Goal: Task Accomplishment & Management: Use online tool/utility

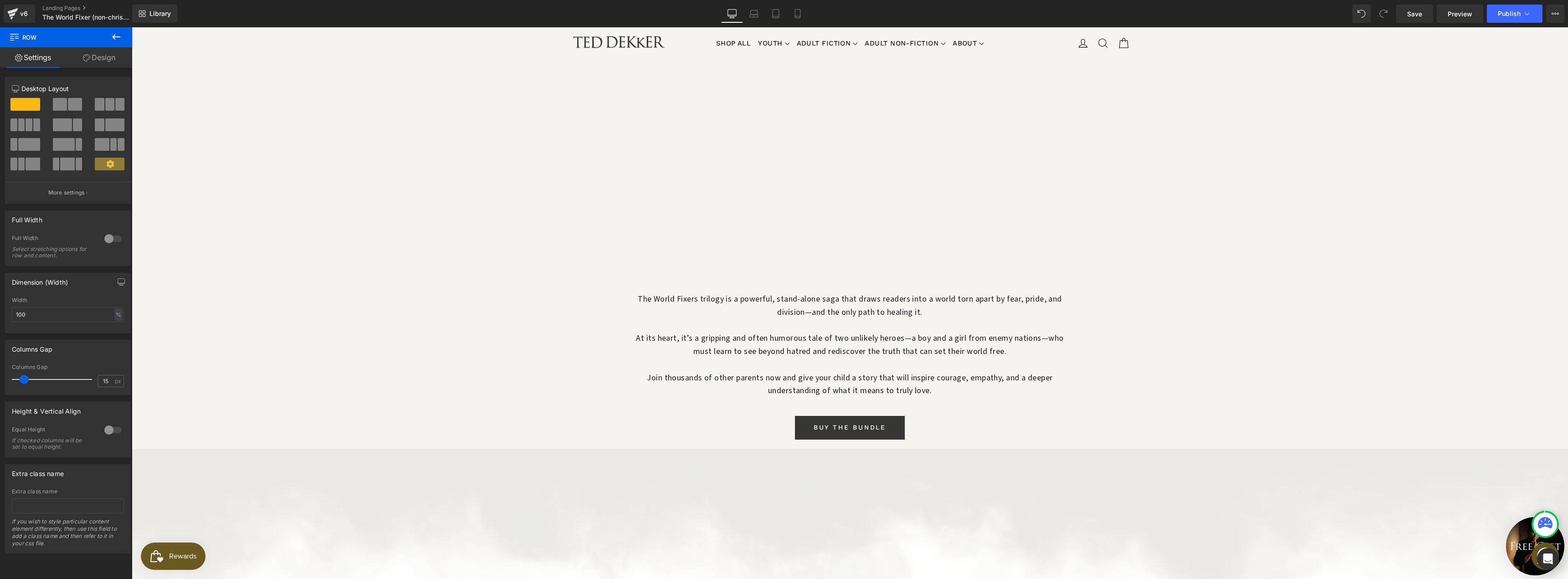
scroll to position [850, 0]
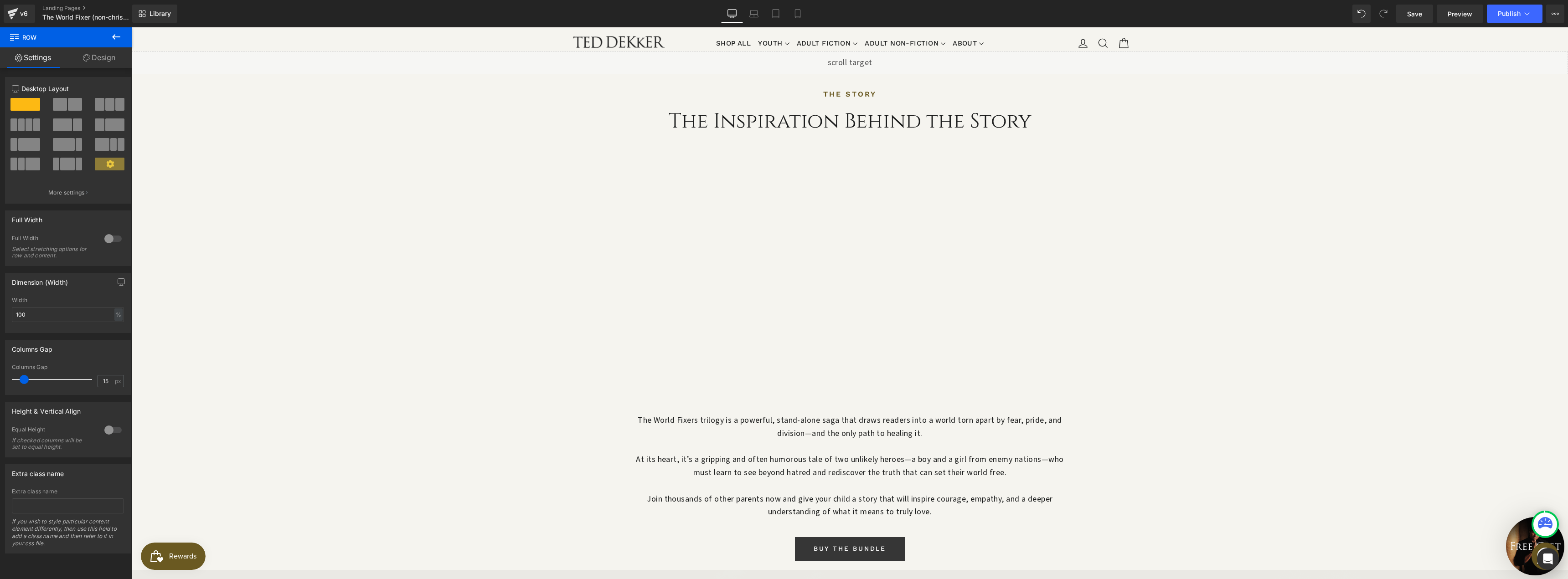
click at [709, 226] on div at bounding box center [850, 280] width 429 height 268
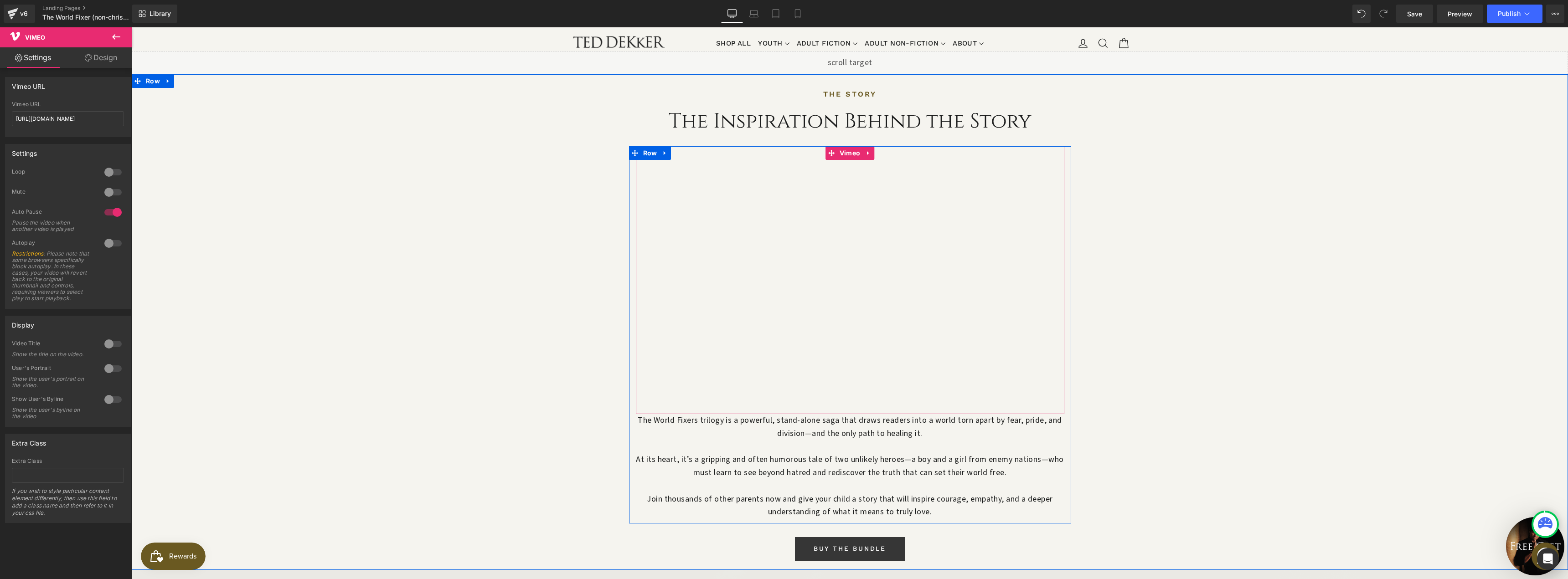
click at [844, 146] on div at bounding box center [850, 280] width 429 height 268
click at [109, 372] on div at bounding box center [113, 369] width 22 height 15
click at [109, 372] on div at bounding box center [113, 369] width 22 height 15
click at [106, 63] on link "Design" at bounding box center [101, 58] width 66 height 21
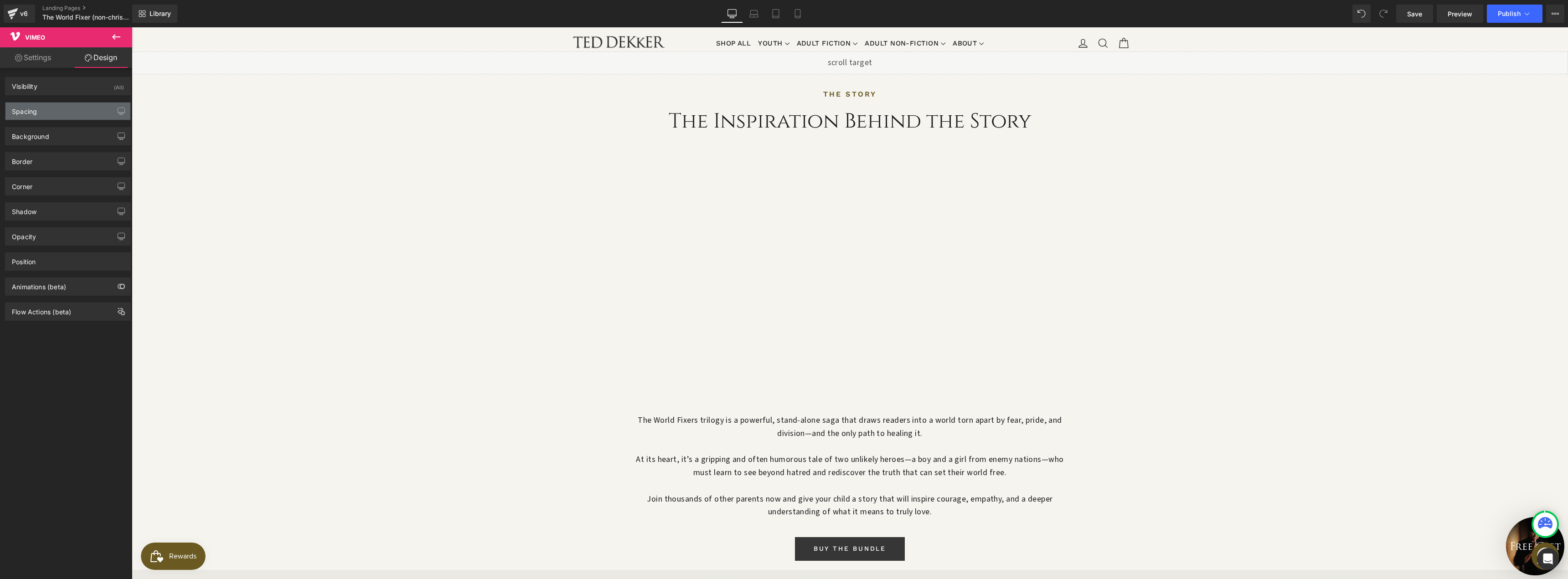
type input "0"
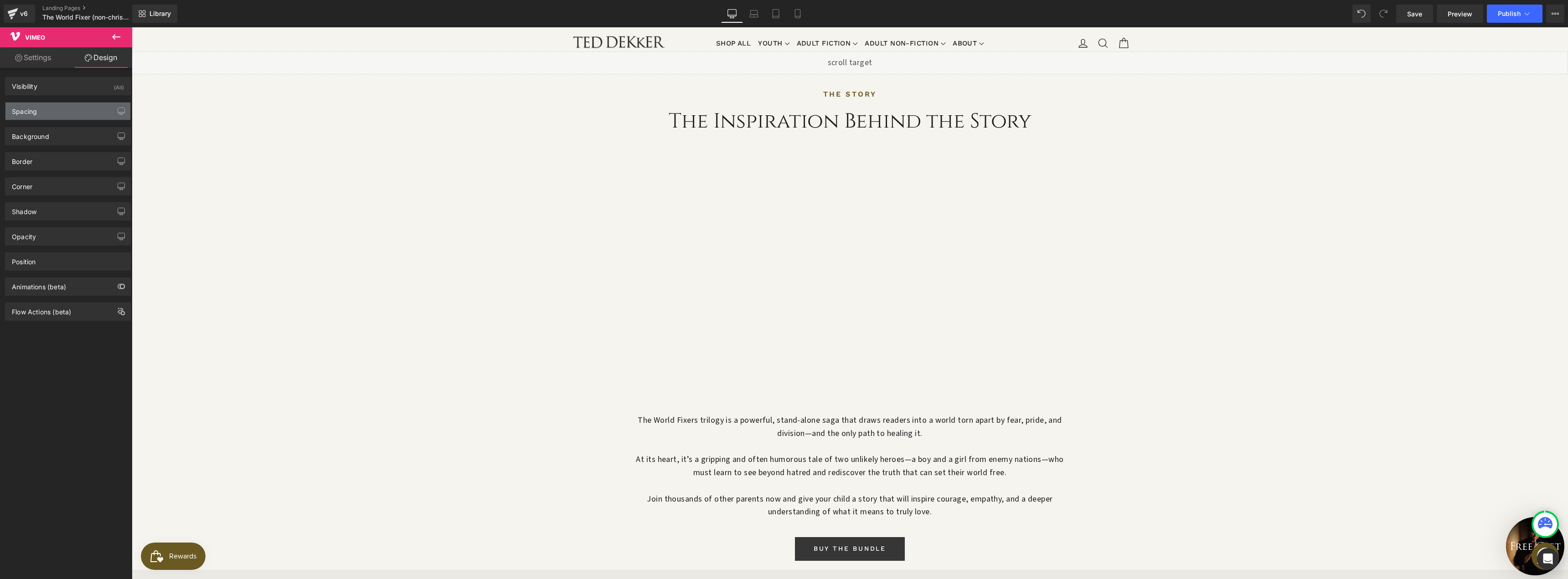
type input "0"
type input "33"
type input "0"
click at [66, 113] on div "Spacing" at bounding box center [68, 111] width 125 height 17
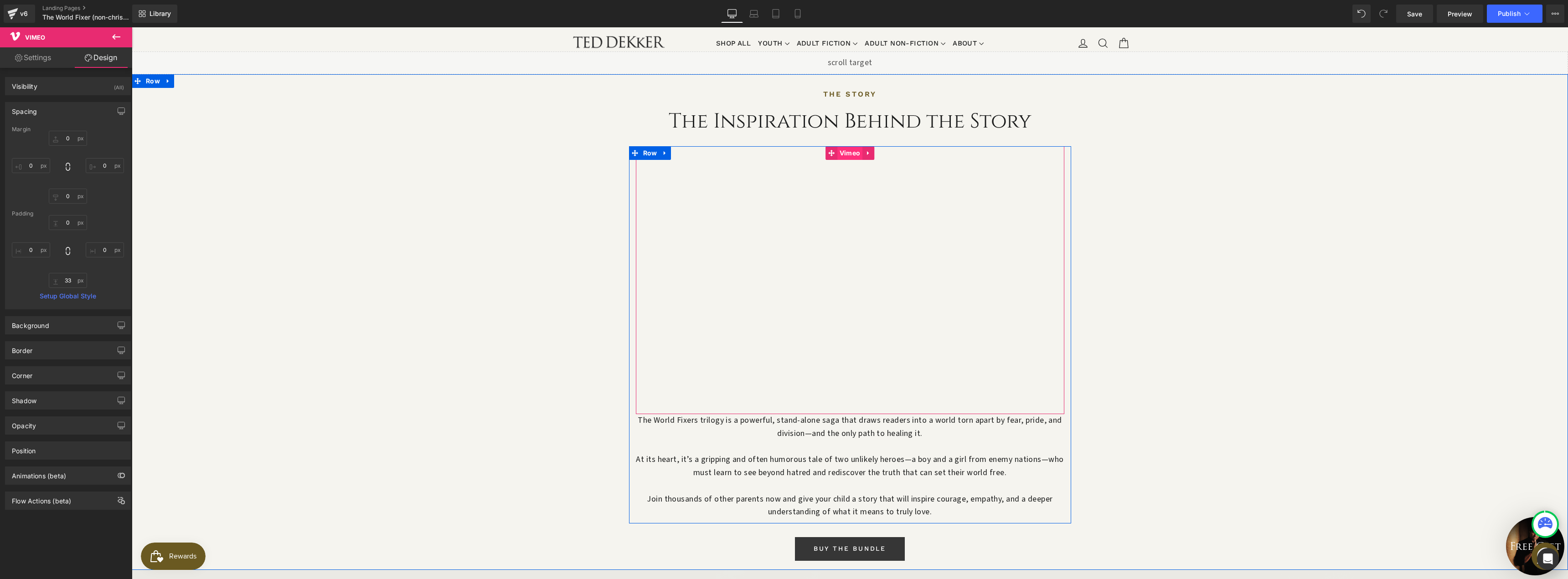
click at [852, 146] on span "Vimeo" at bounding box center [850, 153] width 26 height 13
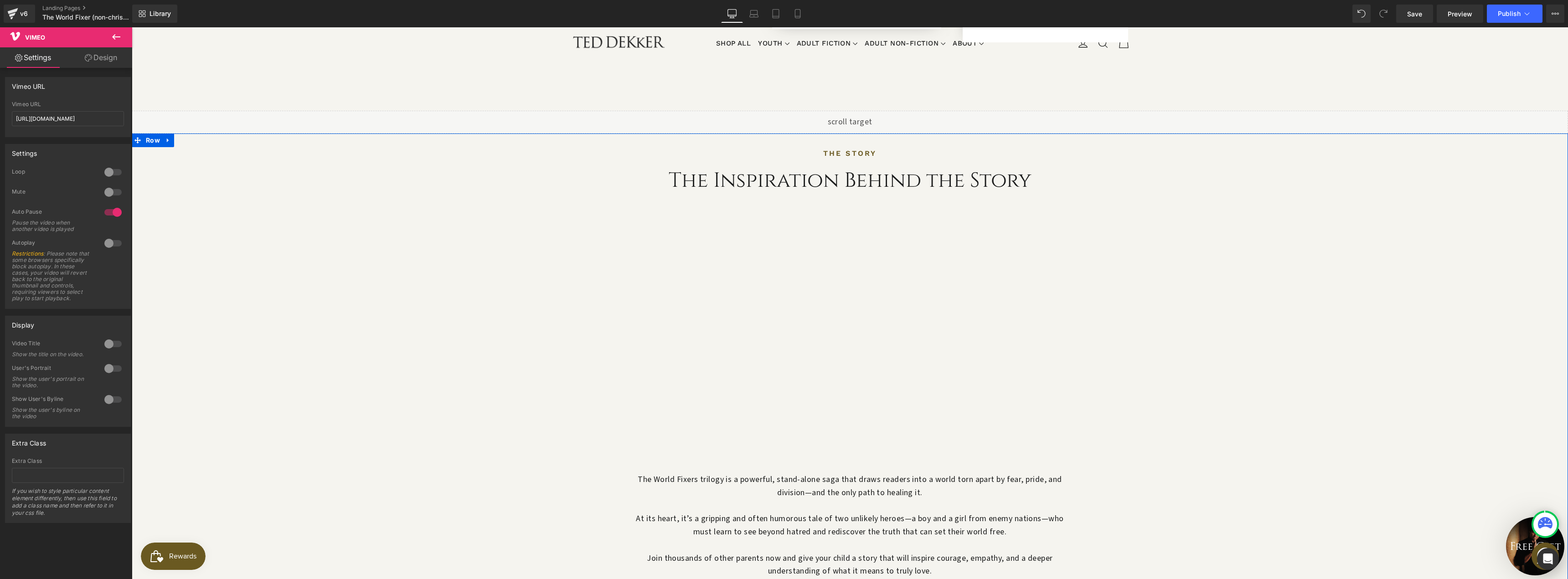
scroll to position [729, 0]
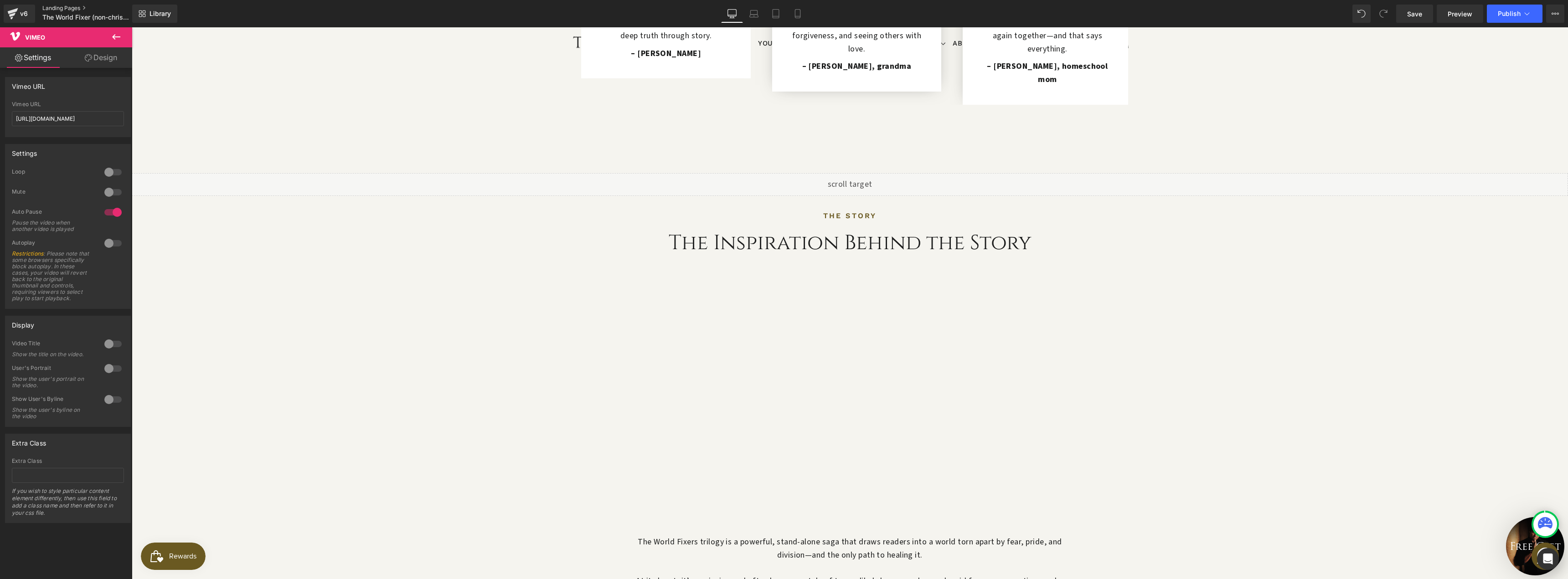
click at [68, 4] on link "Landing Pages" at bounding box center [95, 8] width 105 height 7
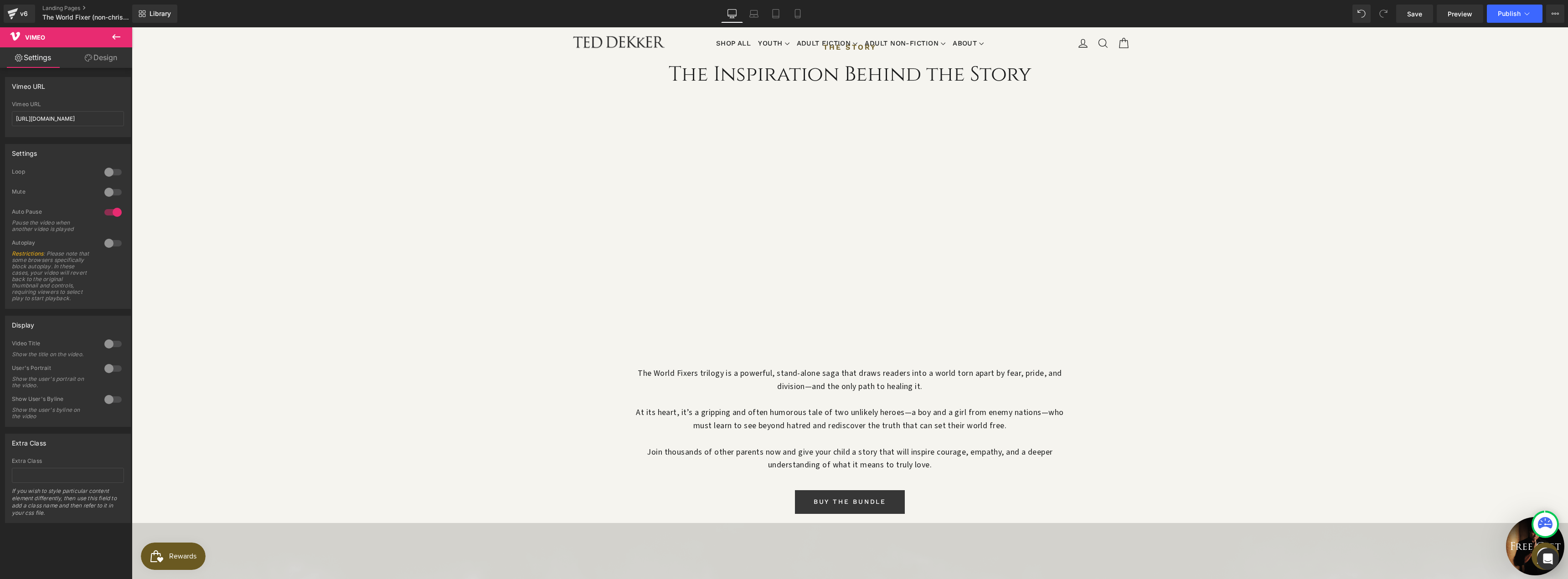
scroll to position [486, 0]
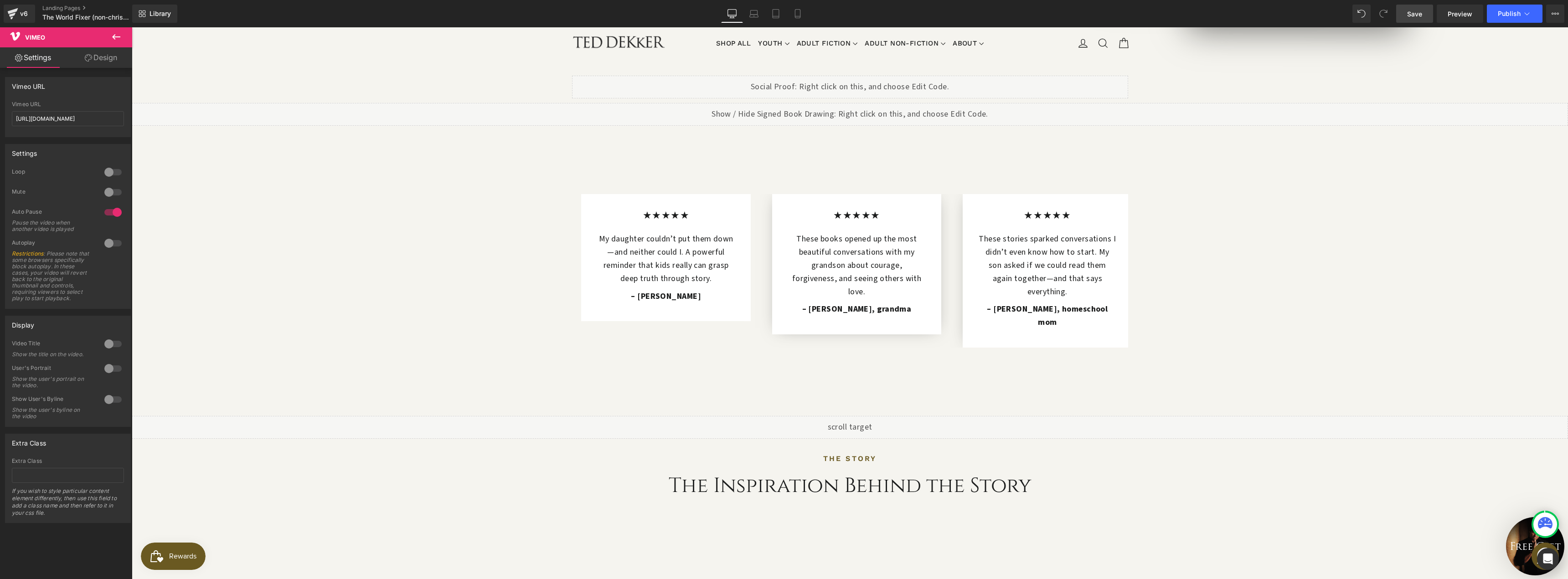
drag, startPoint x: 1405, startPoint y: 10, endPoint x: 1192, endPoint y: 113, distance: 236.6
click at [1405, 10] on link "Save" at bounding box center [1415, 13] width 37 height 18
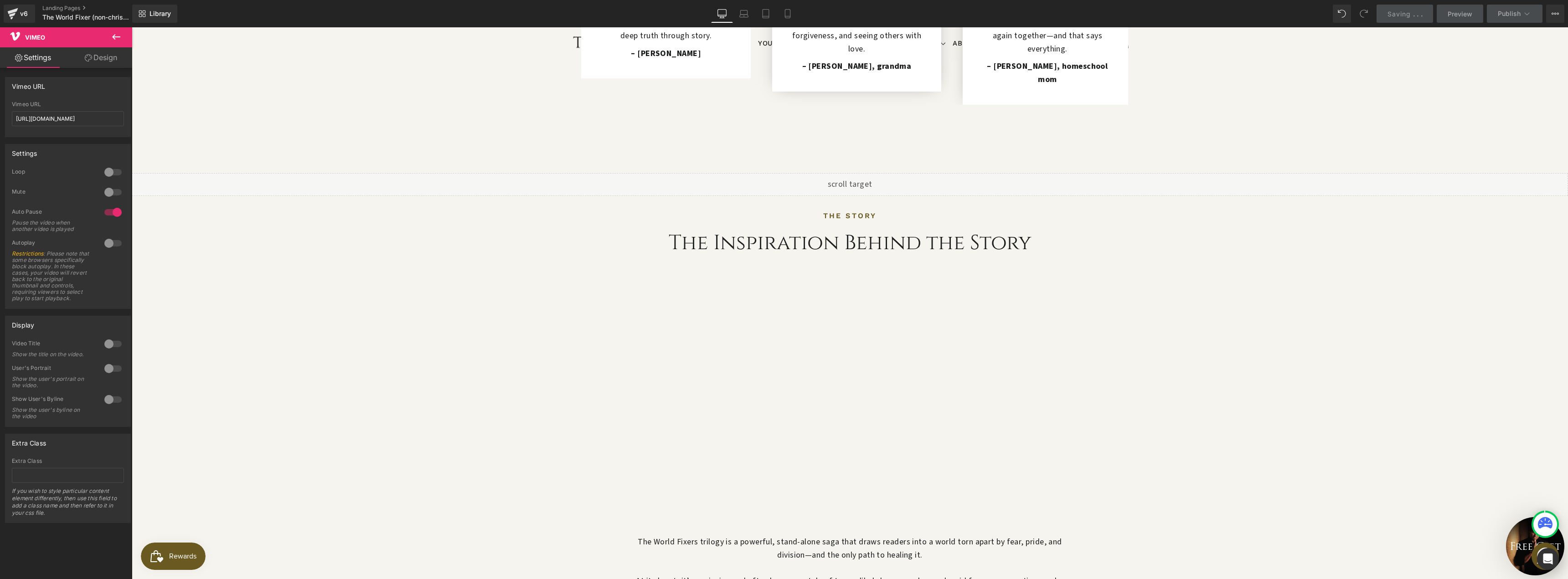
scroll to position [850, 0]
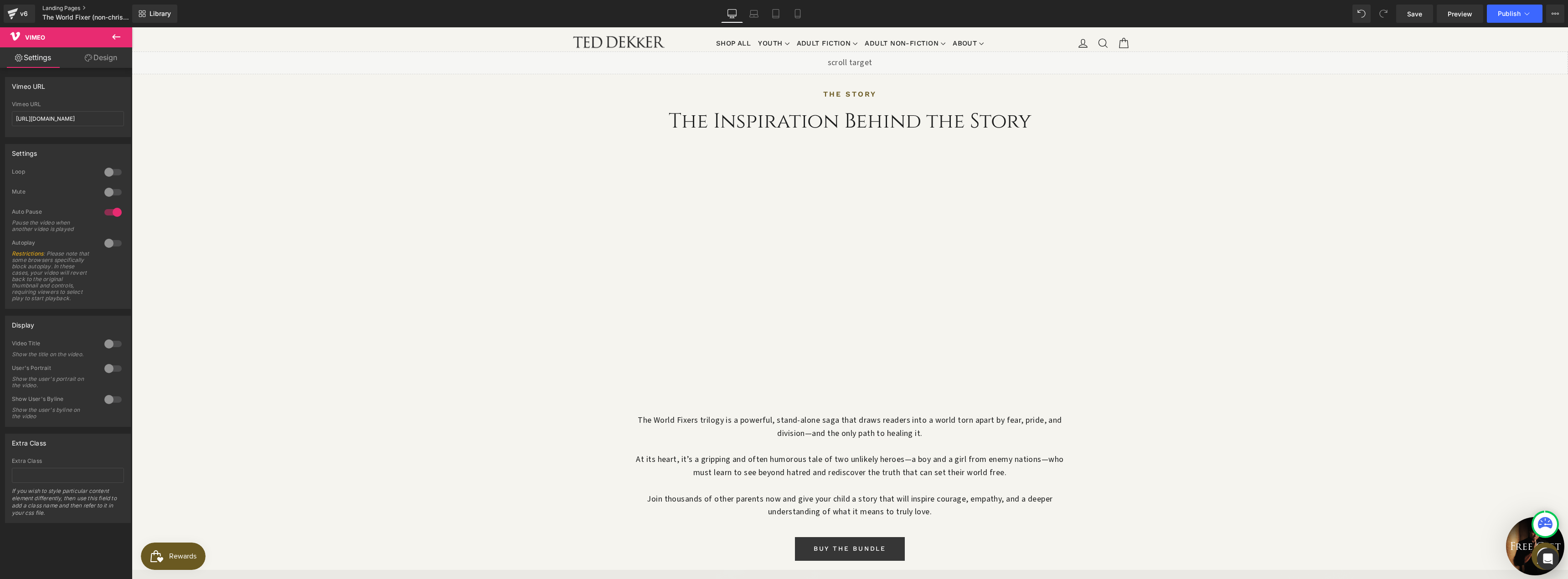
click at [68, 9] on link "Landing Pages" at bounding box center [95, 8] width 105 height 7
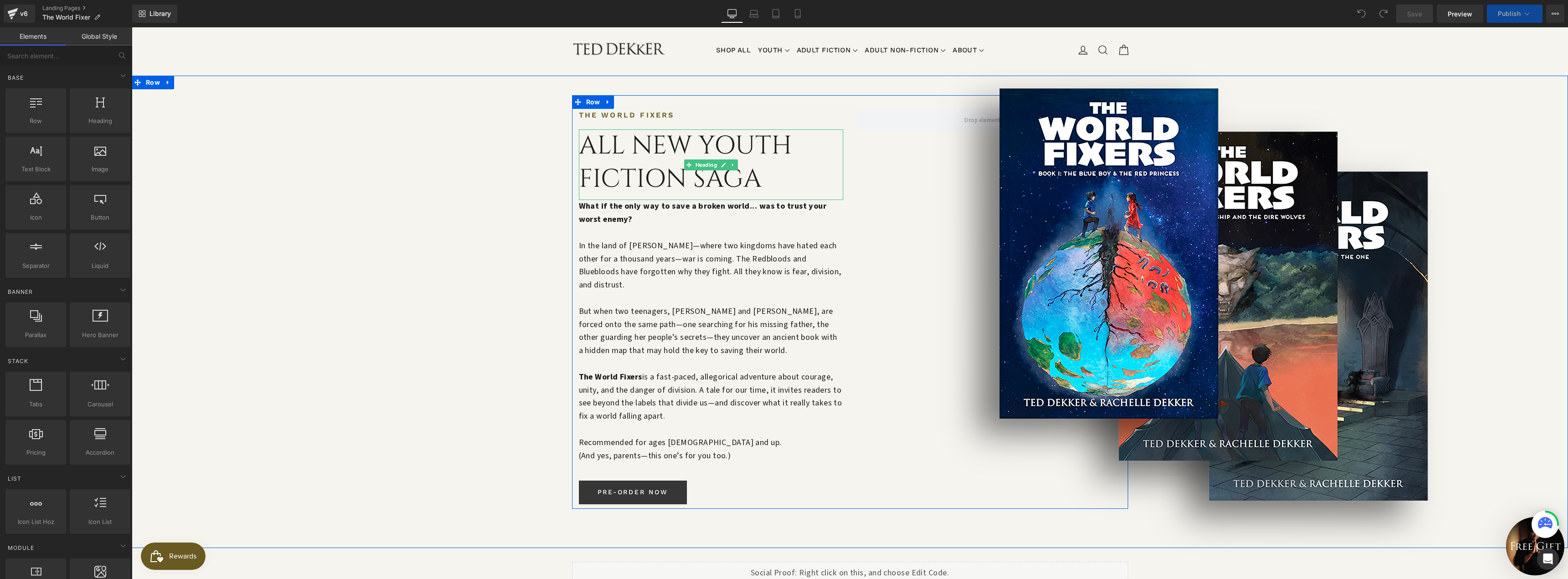
click at [653, 162] on h1 "ALL NEW YOUTH FICTION SAGA" at bounding box center [711, 162] width 264 height 66
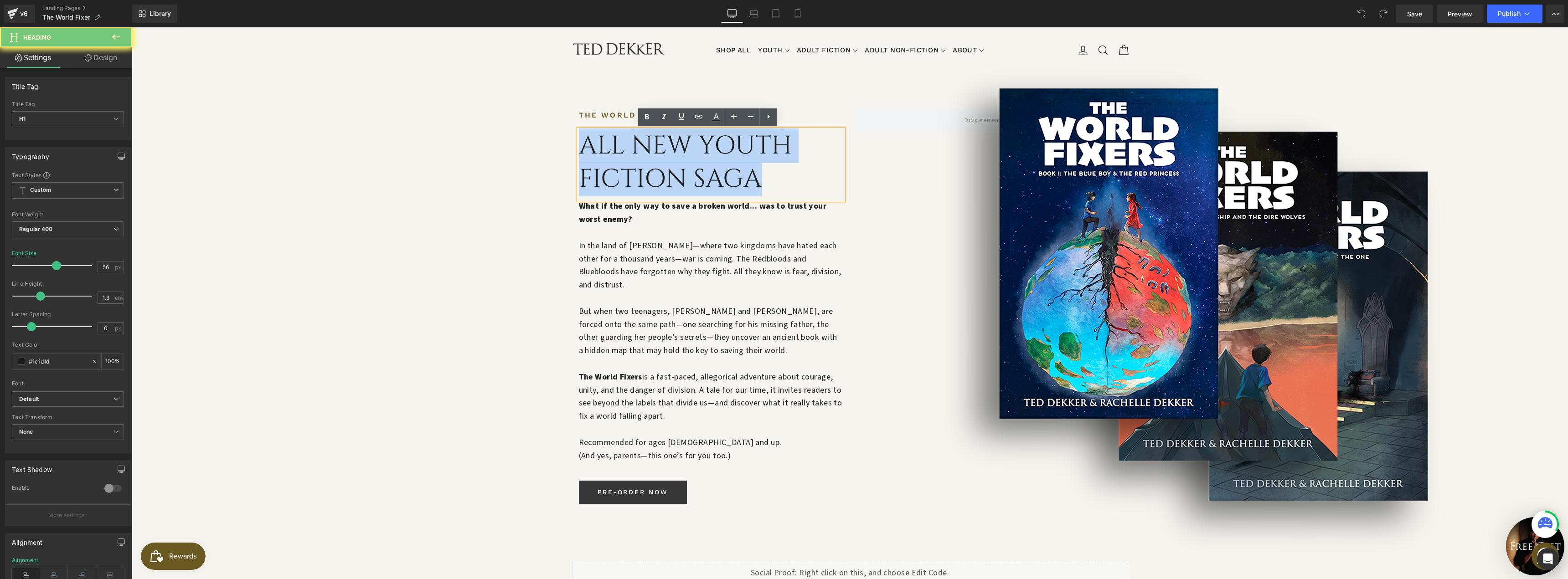
click at [653, 162] on h1 "ALL NEW YOUTH FICTION SAGA" at bounding box center [711, 162] width 264 height 66
paste div
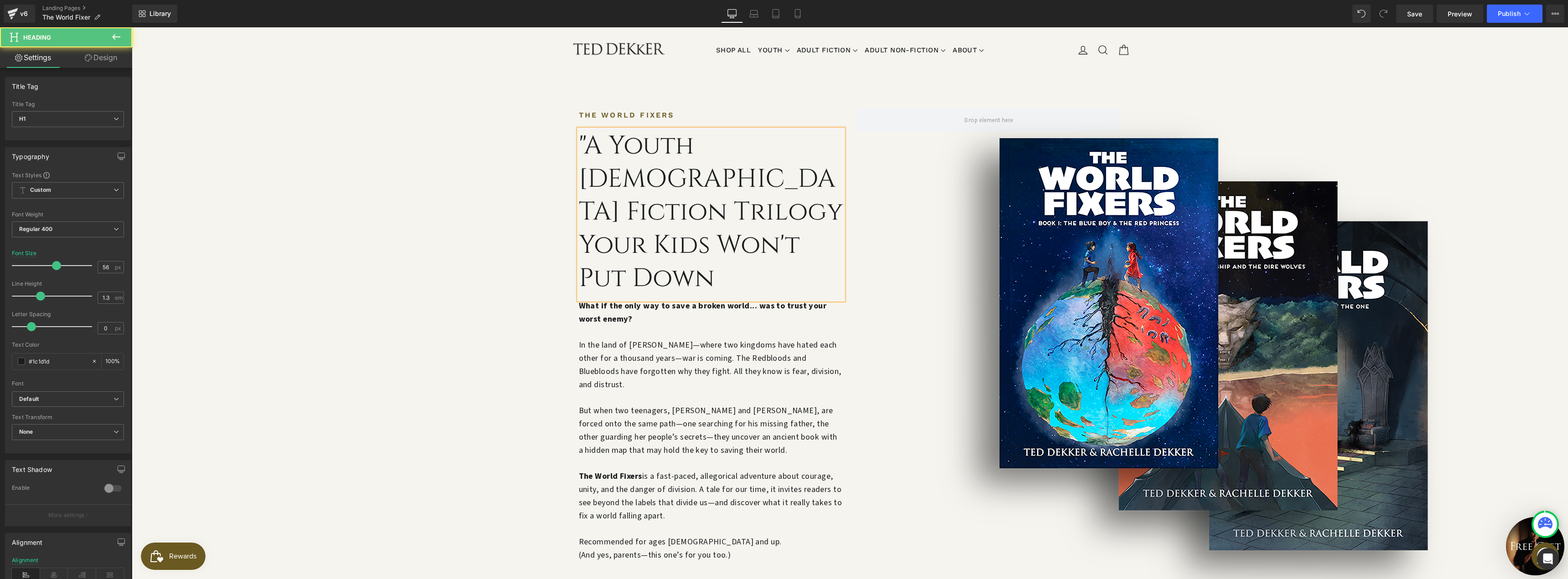
click at [584, 140] on h1 ""A Youth Christian Fiction Trilogy Your Kids Won't Put Down" at bounding box center [711, 212] width 264 height 166
click at [905, 250] on div at bounding box center [1209, 352] width 718 height 547
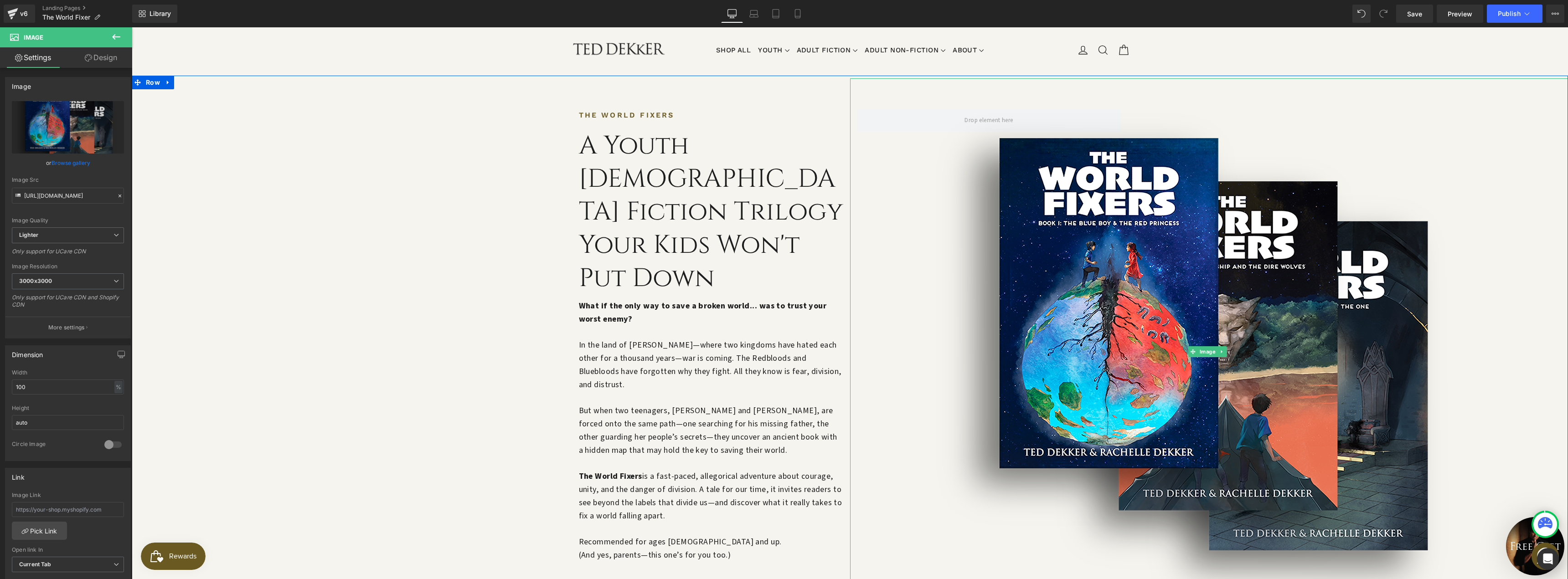
click at [863, 255] on div at bounding box center [1209, 352] width 718 height 547
click at [701, 204] on h1 "A Youth Christian Fiction Trilogy Your Kids Won't Put Down" at bounding box center [711, 212] width 264 height 166
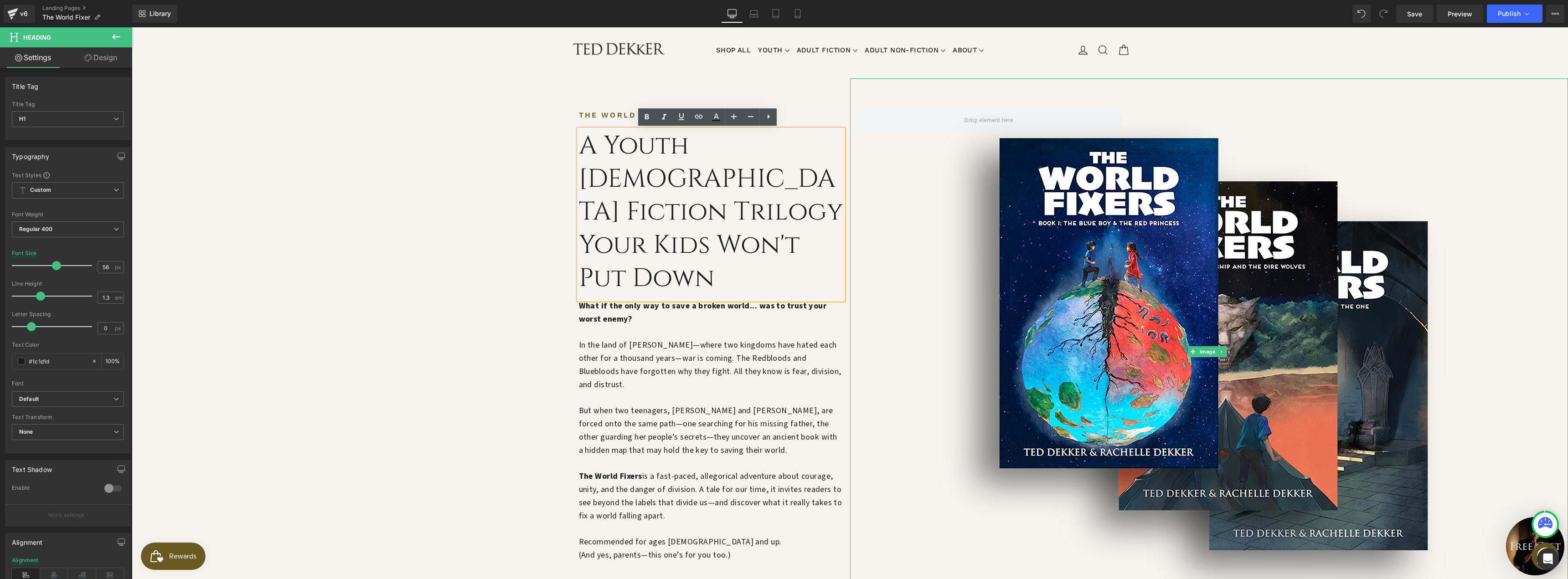
click at [896, 316] on div at bounding box center [1209, 352] width 718 height 547
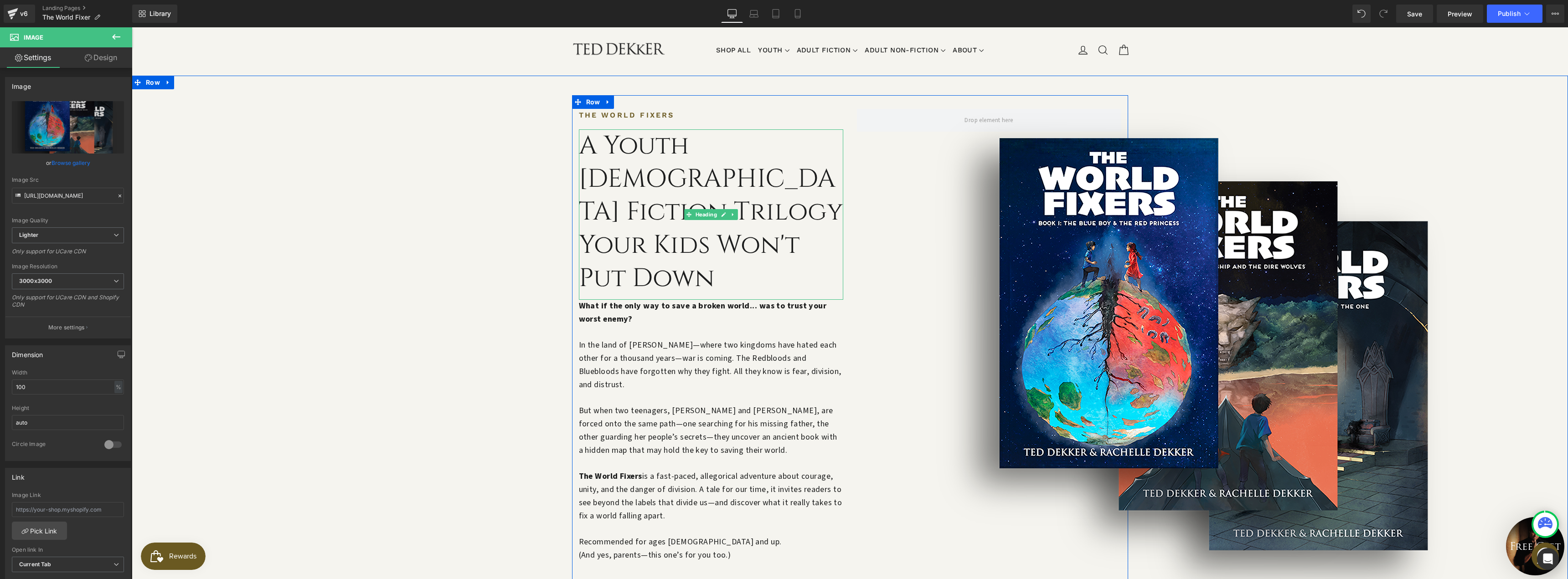
click at [802, 196] on h1 "A Youth [DEMOGRAPHIC_DATA] Fiction Trilogy Your Kids Won't Put Down" at bounding box center [711, 212] width 264 height 166
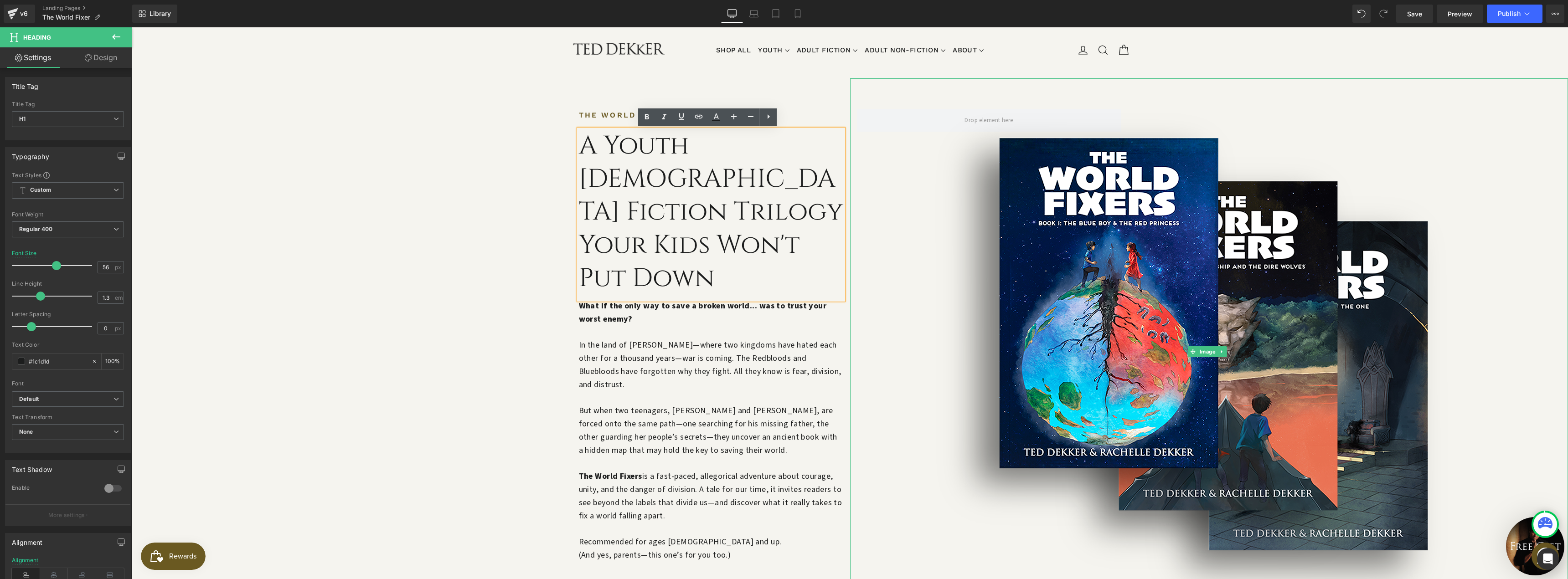
click at [901, 185] on div at bounding box center [1209, 352] width 718 height 547
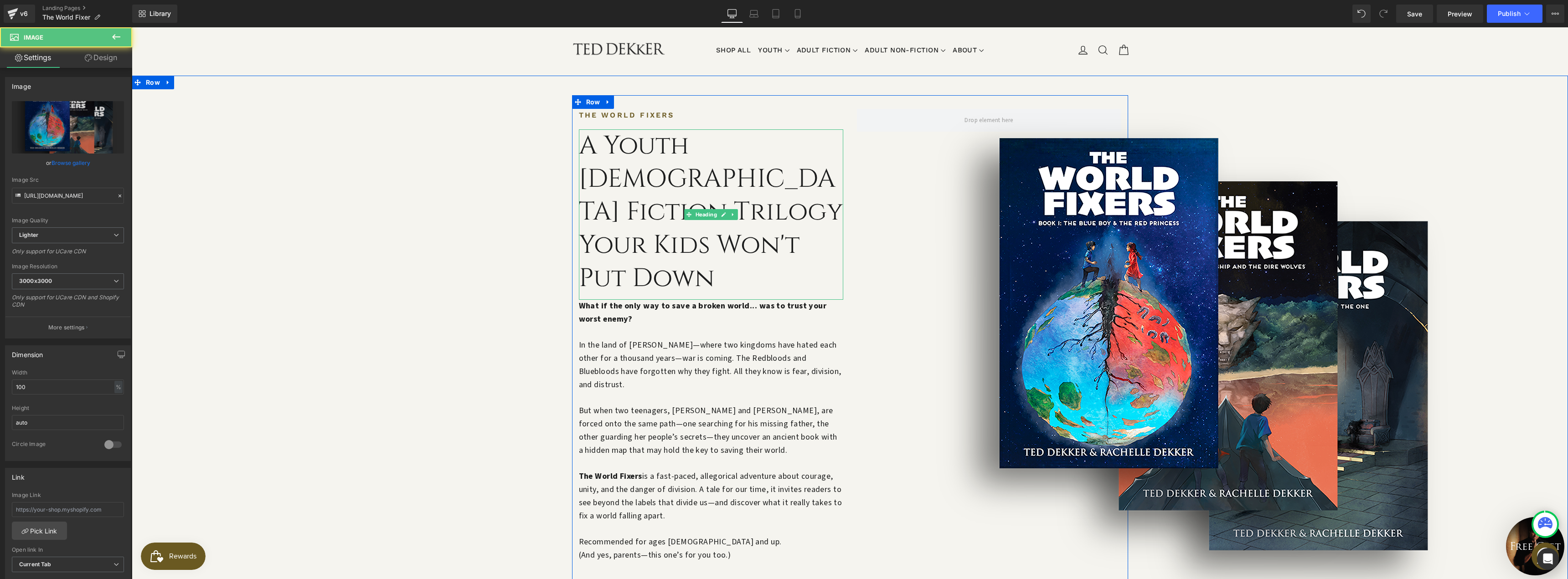
click at [790, 181] on h1 "A Youth [DEMOGRAPHIC_DATA] Fiction Trilogy Your Kids Won't Put Down" at bounding box center [711, 212] width 264 height 166
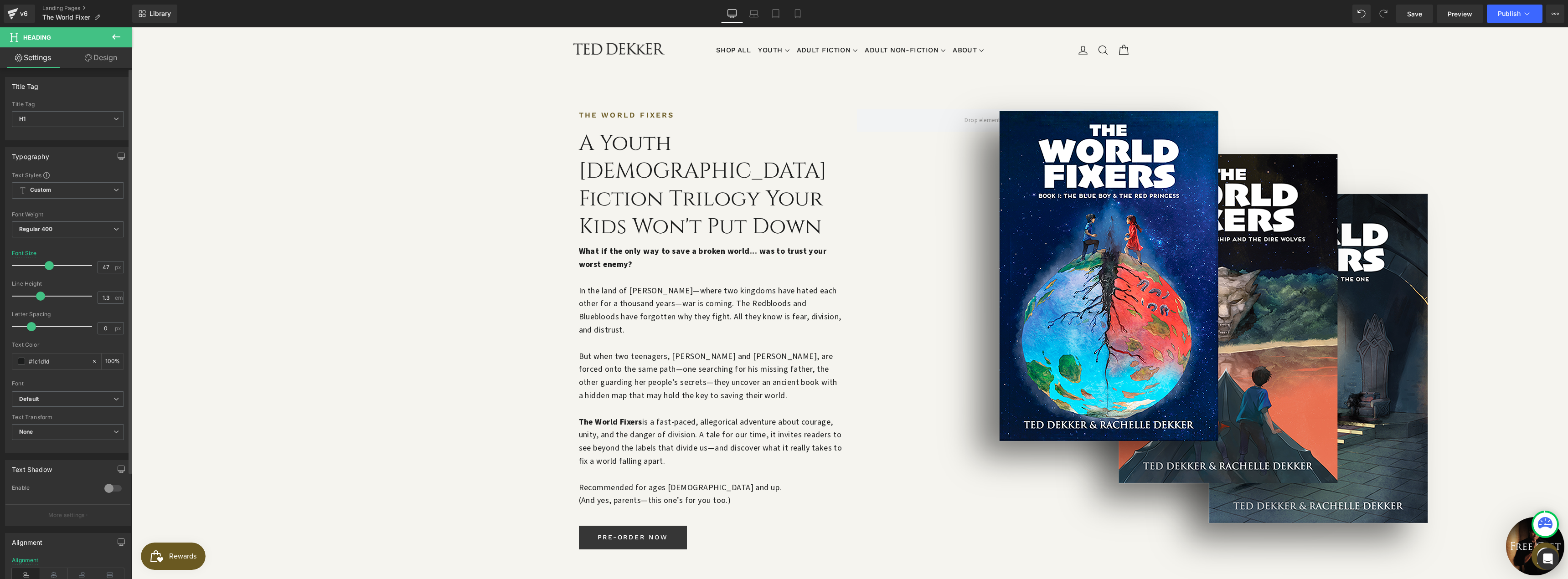
type input "48"
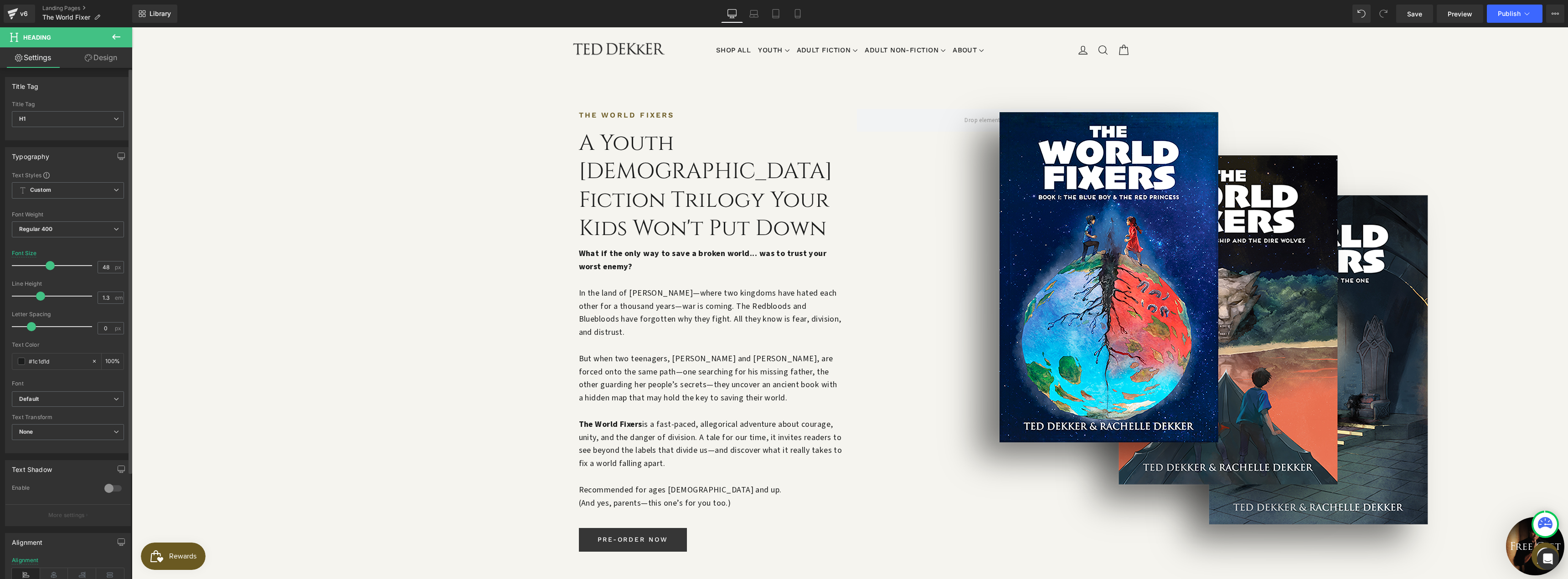
drag, startPoint x: 53, startPoint y: 266, endPoint x: 47, endPoint y: 269, distance: 6.7
click at [47, 269] on span at bounding box center [50, 265] width 9 height 9
click at [1408, 16] on span "Save" at bounding box center [1415, 14] width 15 height 10
click at [1460, 17] on span "Preview" at bounding box center [1460, 14] width 24 height 10
click at [56, 4] on div "v6 Landing Pages The World Fixer" at bounding box center [66, 13] width 132 height 27
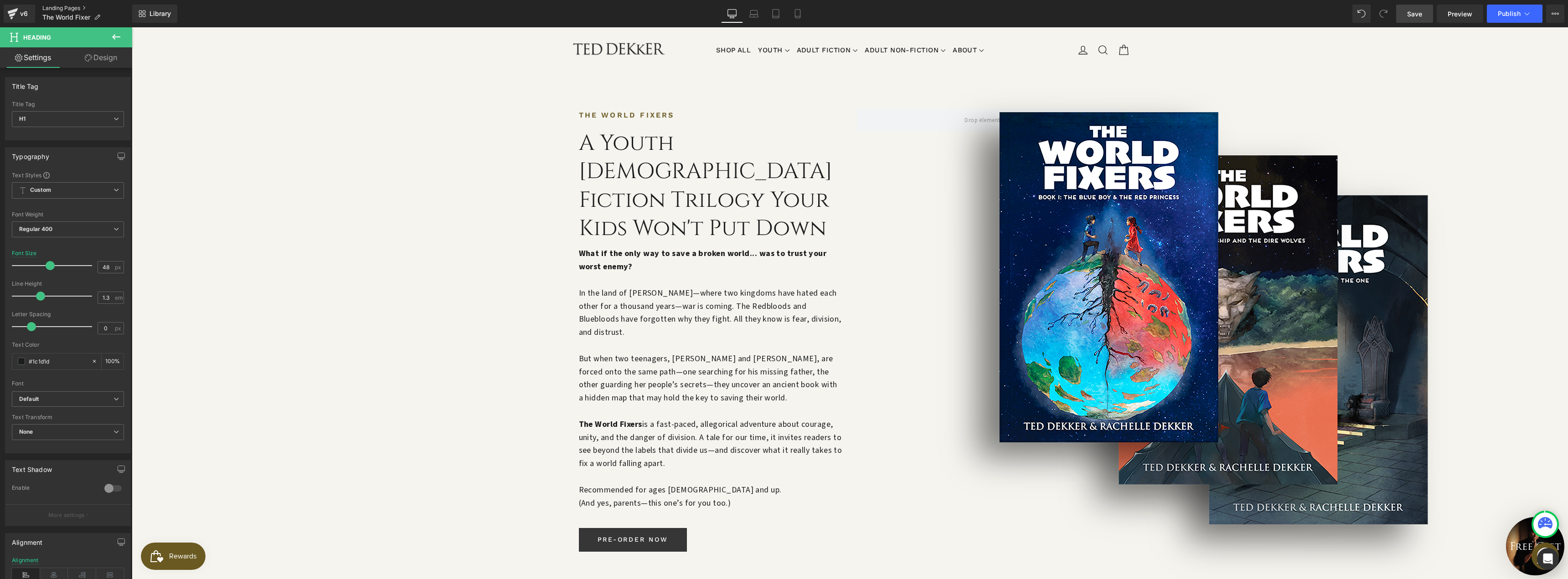
click at [60, 9] on link "Landing Pages" at bounding box center [88, 8] width 90 height 7
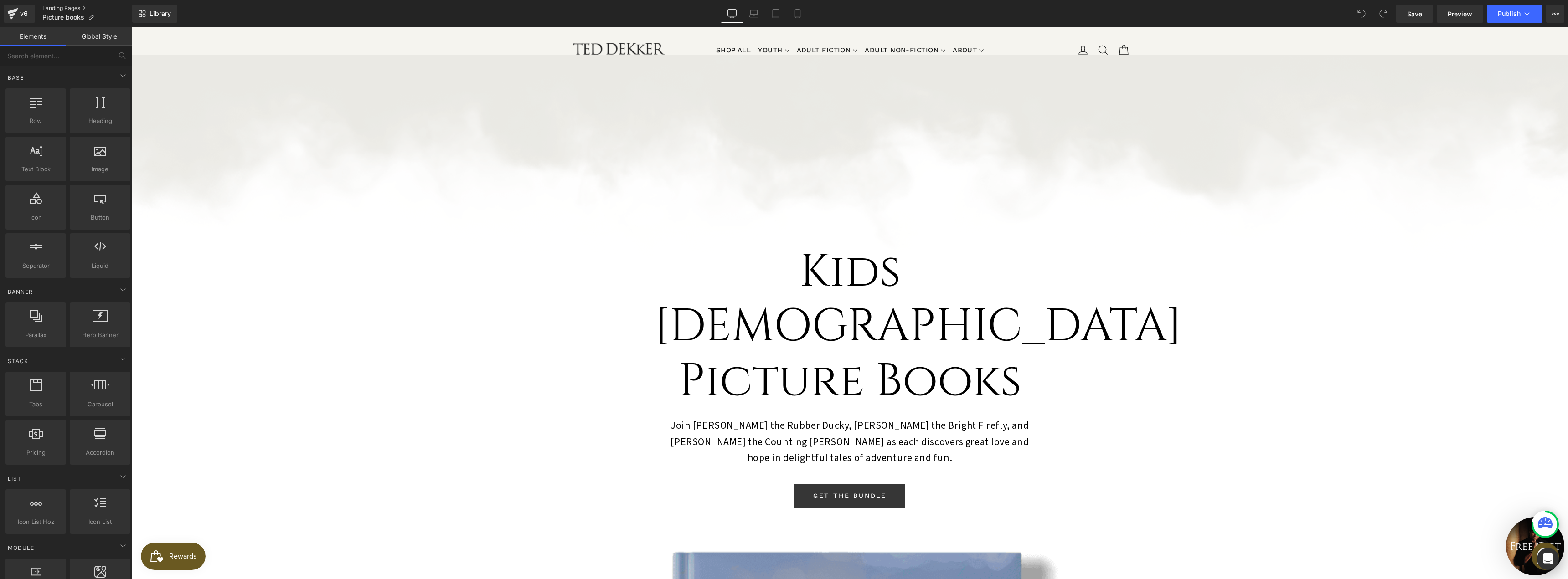
click at [68, 8] on link "Landing Pages" at bounding box center [88, 8] width 90 height 7
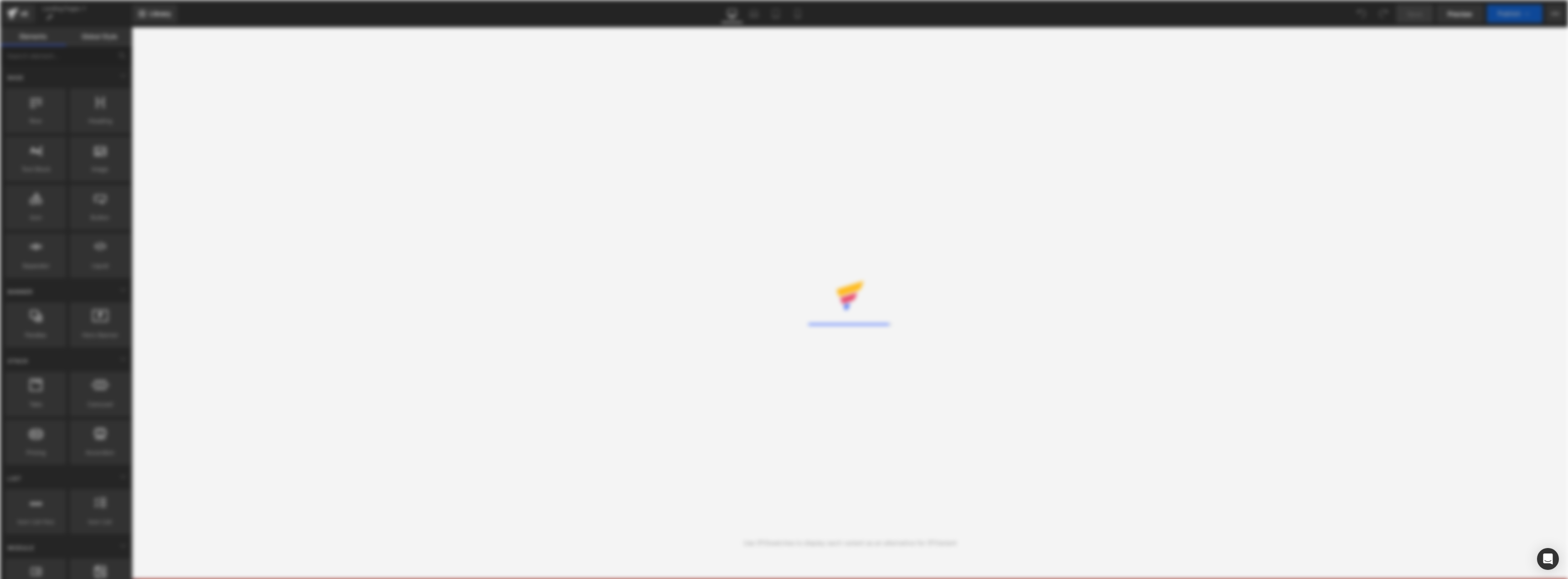
click at [1129, 265] on div "Loading Content" at bounding box center [784, 290] width 1568 height 579
click at [357, 238] on div "Loading Library" at bounding box center [784, 290] width 1568 height 579
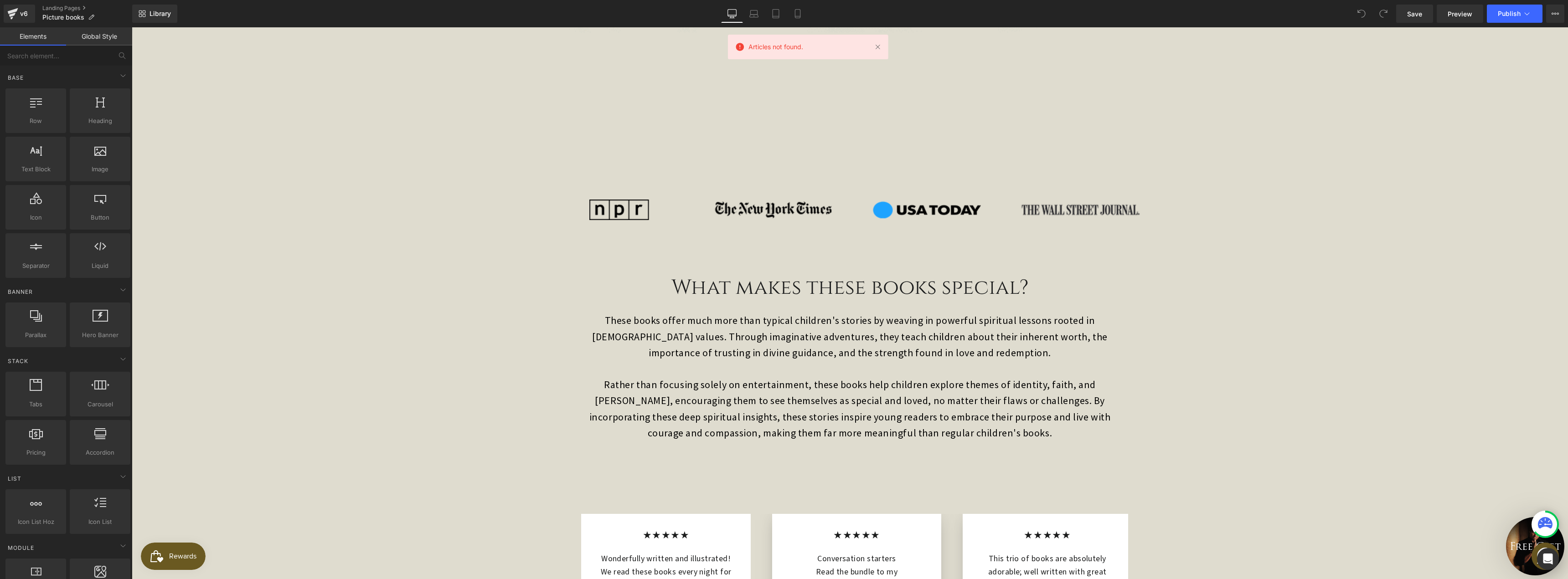
scroll to position [1457, 0]
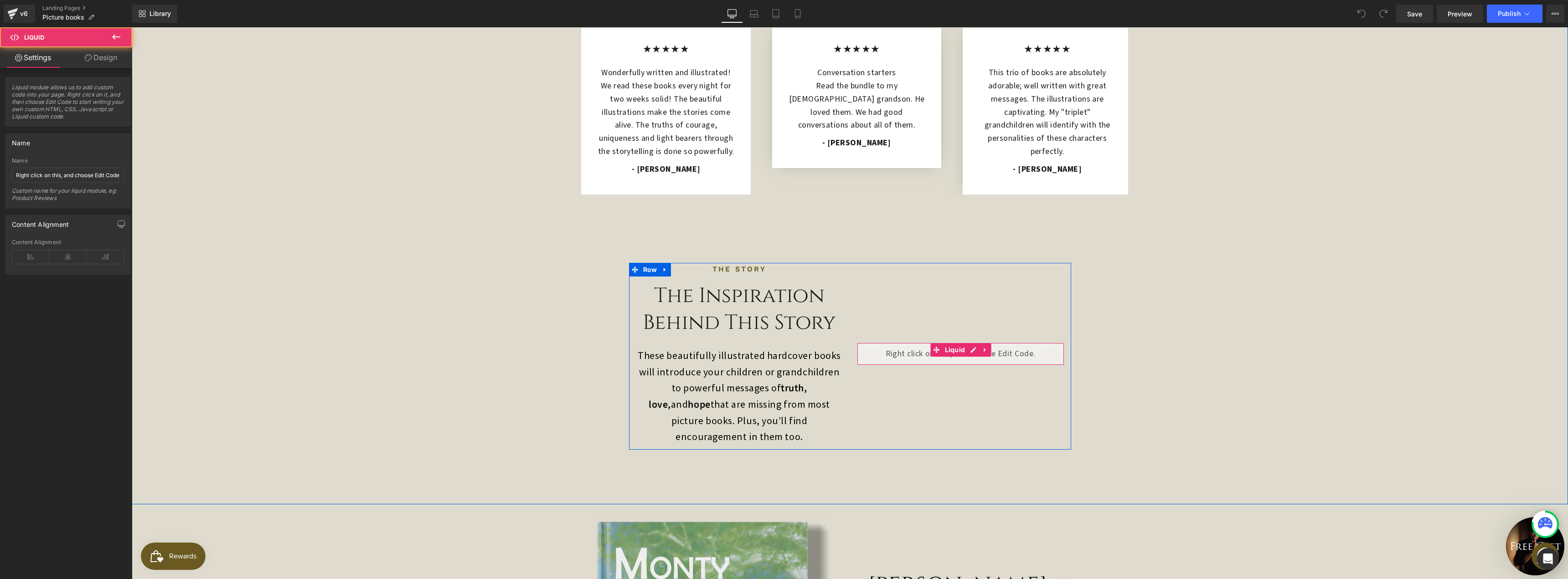
click at [926, 342] on div "Liquid" at bounding box center [961, 353] width 208 height 23
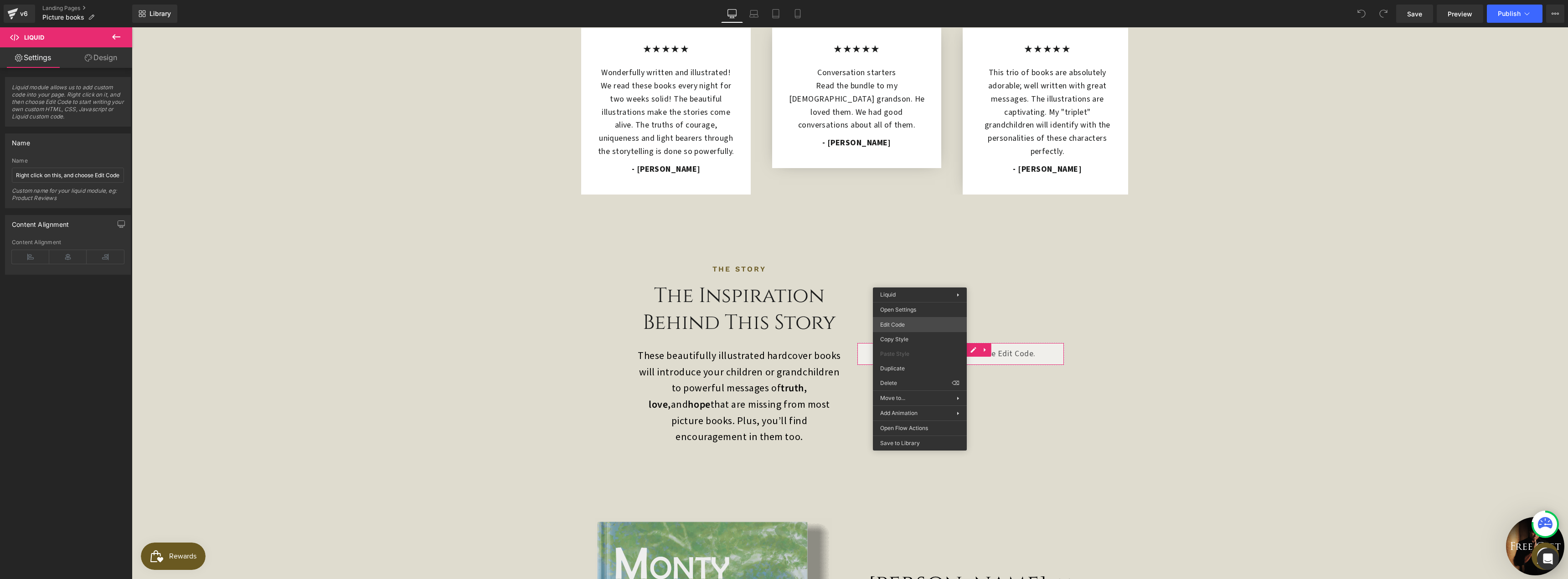
click at [914, 0] on div "You are previewing how the will restyle your page. You can not edit Elements in…" at bounding box center [784, 0] width 1568 height 0
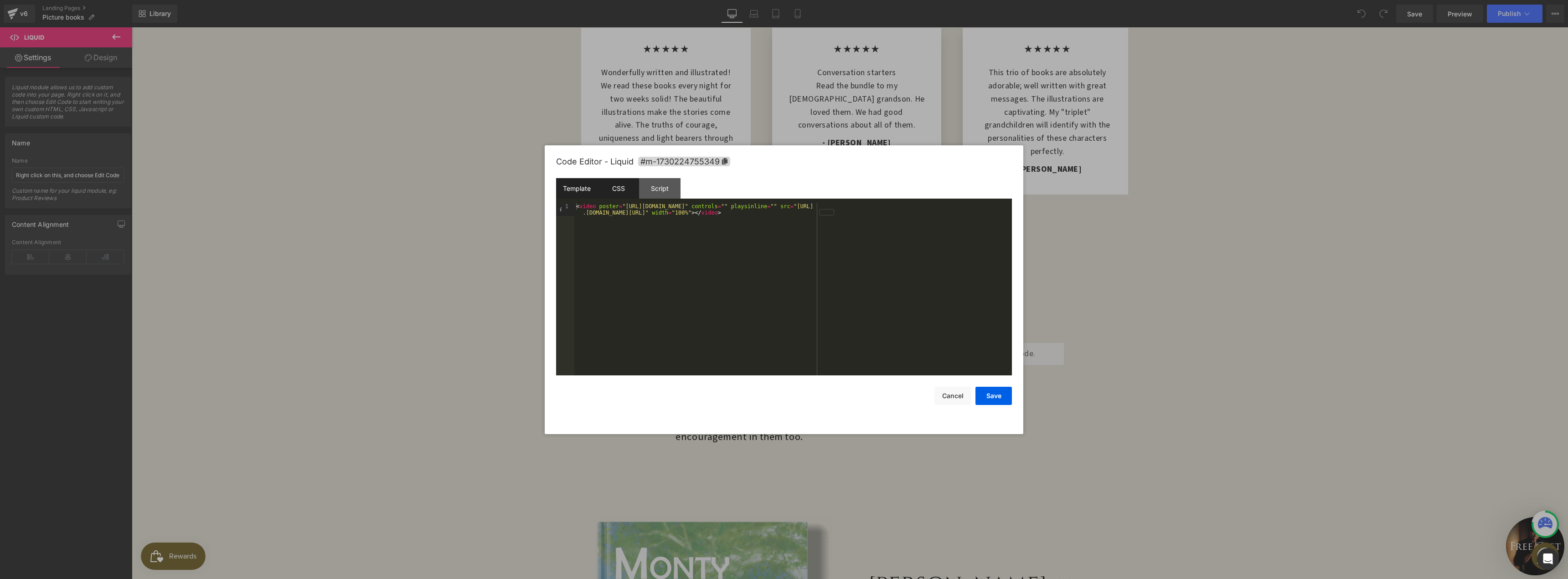
click at [625, 193] on div "CSS" at bounding box center [618, 189] width 41 height 21
click at [651, 188] on div "Script" at bounding box center [660, 189] width 41 height 21
click at [558, 192] on div "Template" at bounding box center [577, 189] width 41 height 21
click at [747, 228] on div "< video poster = "https://cdn.shopify.com/s/files/1/1024/9449/files/videothumb.…" at bounding box center [793, 302] width 438 height 198
click at [662, 210] on div "< video poster = "https://cdn.shopify.com/s/files/1/1024/9449/files/videothumb.…" at bounding box center [793, 302] width 438 height 198
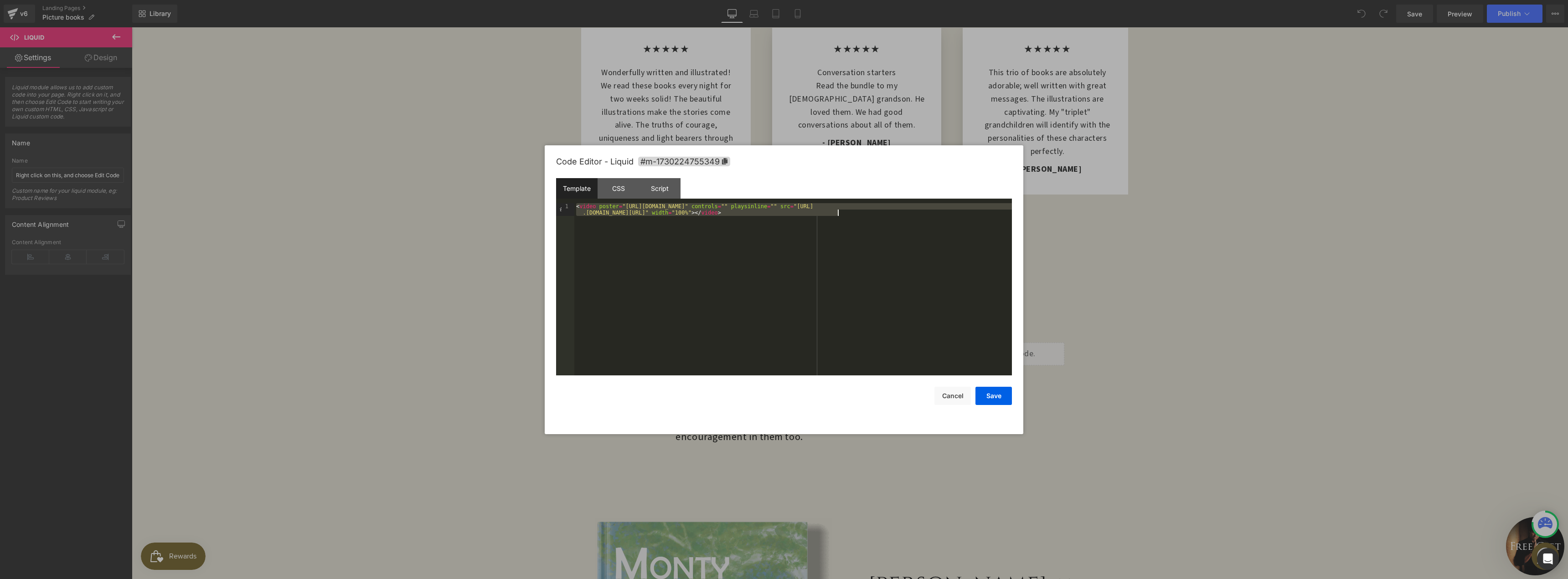
click at [865, 251] on div "< video poster = "https://cdn.shopify.com/s/files/1/1024/9449/files/videothumb.…" at bounding box center [793, 289] width 438 height 172
drag, startPoint x: 854, startPoint y: 206, endPoint x: 622, endPoint y: 207, distance: 232.0
click at [622, 207] on div "< video poster = "https://cdn.shopify.com/s/files/1/1024/9449/files/videothumb.…" at bounding box center [793, 302] width 438 height 198
drag, startPoint x: 597, startPoint y: 203, endPoint x: 856, endPoint y: 206, distance: 259.0
click at [856, 206] on div "< video poster = "https://cdn.shopify.com/s/files/1/1024/9449/files/videothumb.…" at bounding box center [793, 302] width 438 height 198
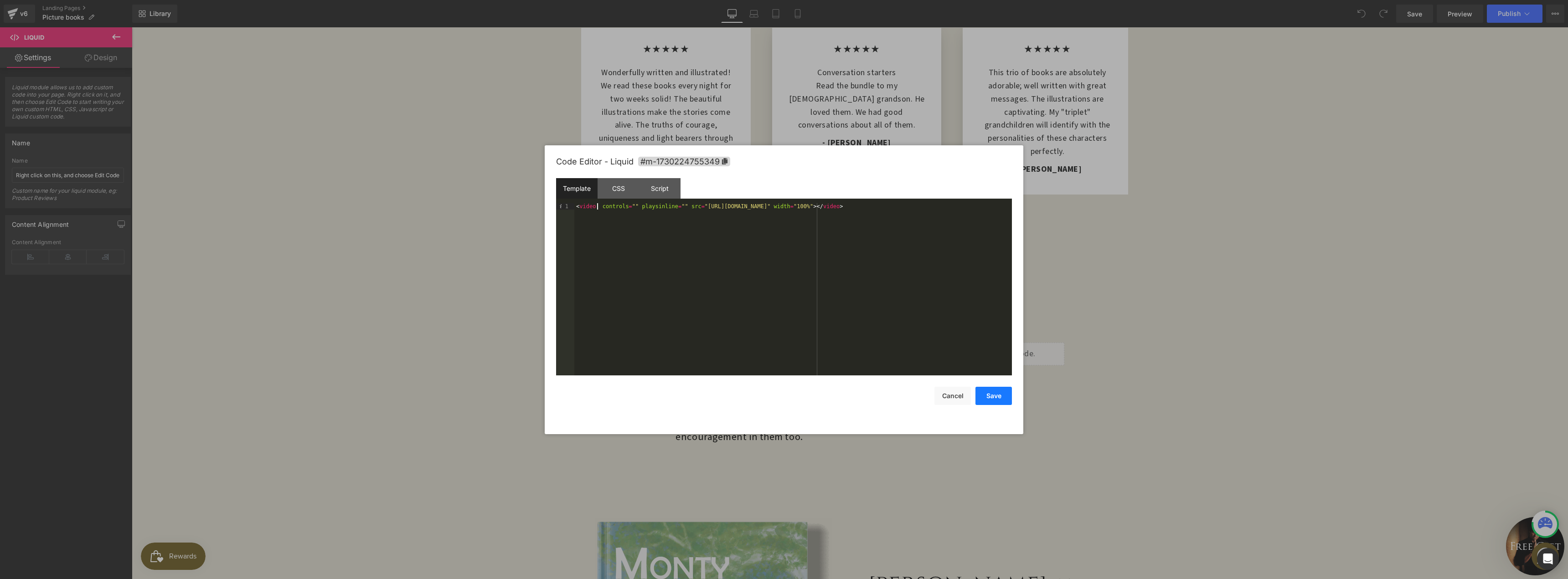
click at [996, 399] on button "Save" at bounding box center [994, 396] width 37 height 18
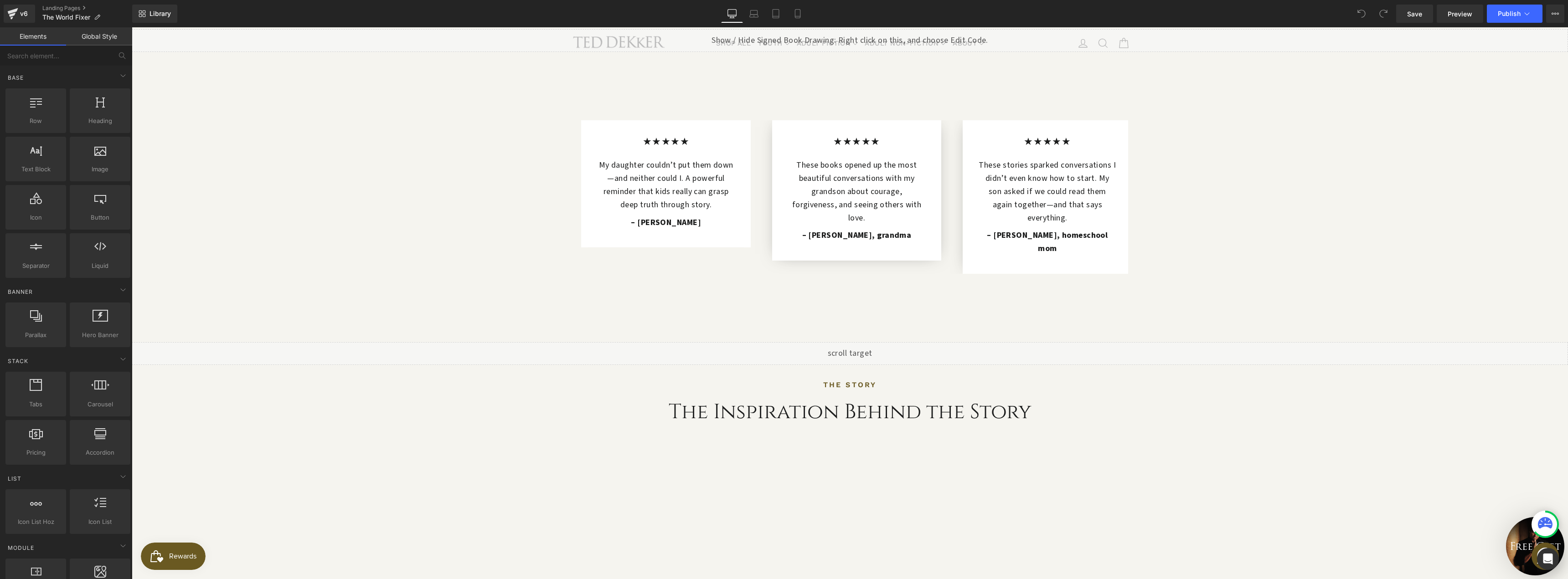
scroll to position [850, 0]
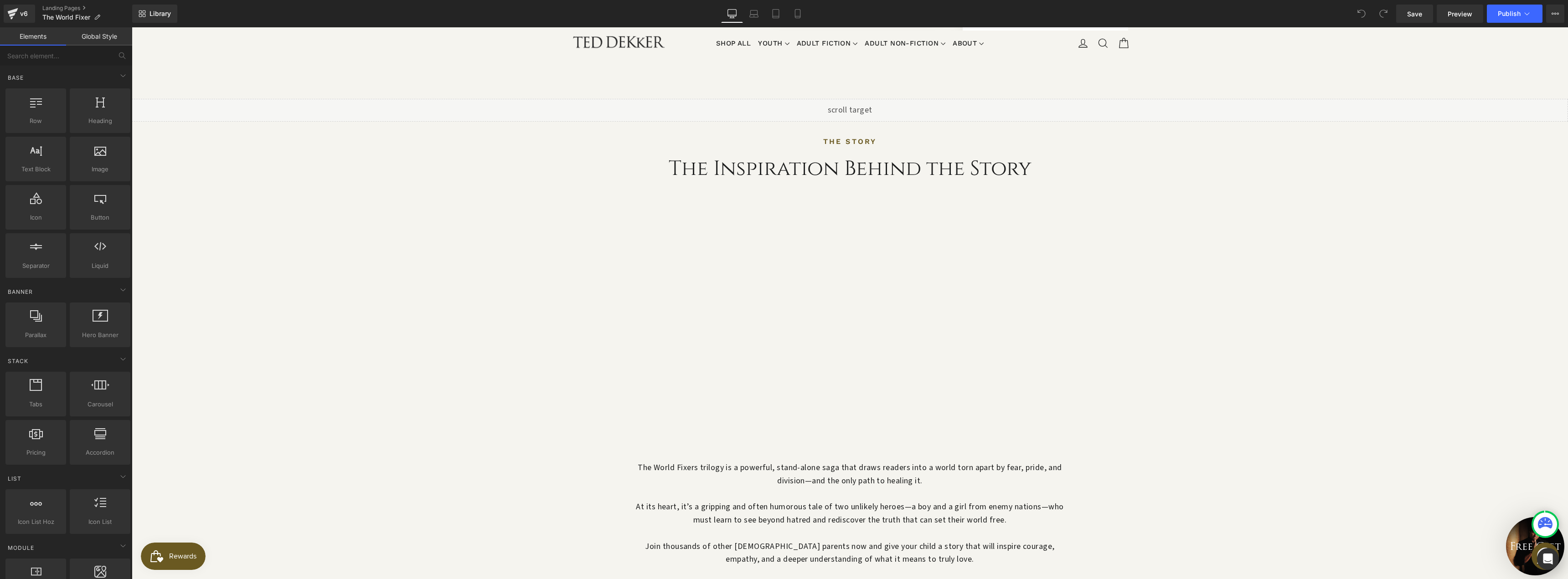
click at [1458, 4] on div "Library Desktop Desktop Laptop Tablet Mobile Save Preview Publish Scheduled Vie…" at bounding box center [850, 13] width 1436 height 27
click at [1461, 17] on span "Preview" at bounding box center [1460, 14] width 24 height 10
click at [61, 61] on input "text" at bounding box center [56, 55] width 112 height 20
type input "liq"
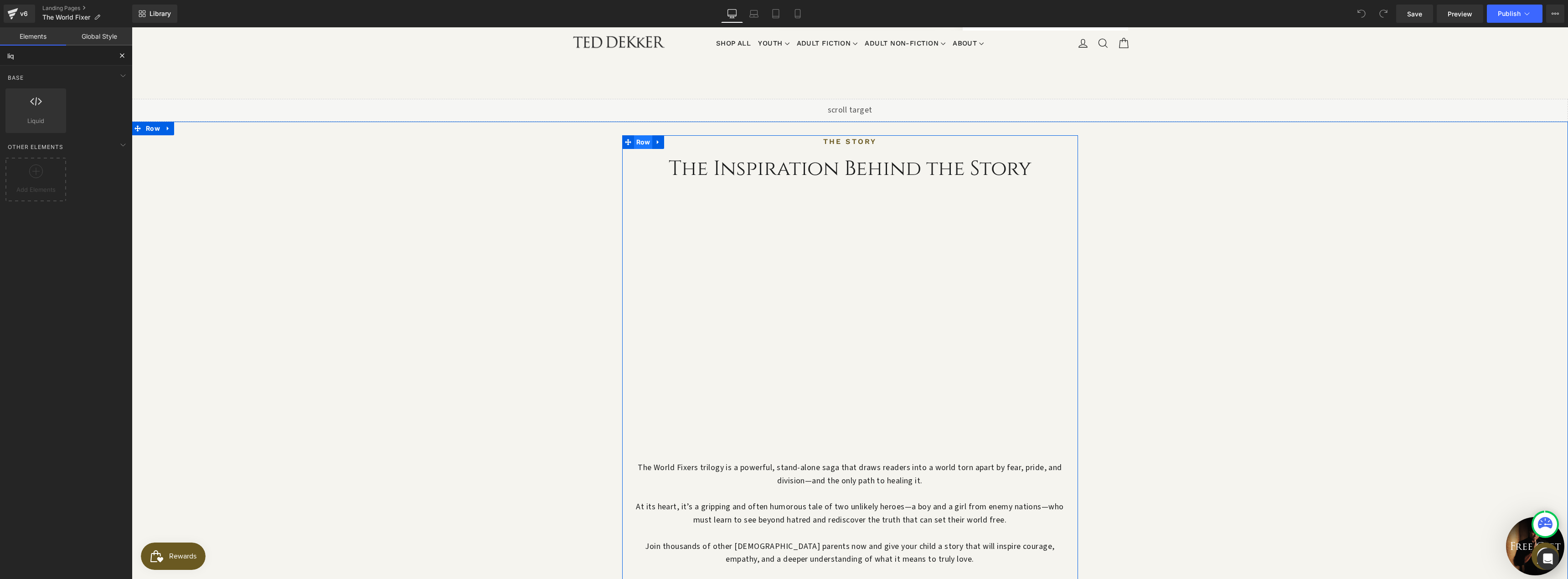
click at [640, 135] on span "Row" at bounding box center [643, 142] width 19 height 13
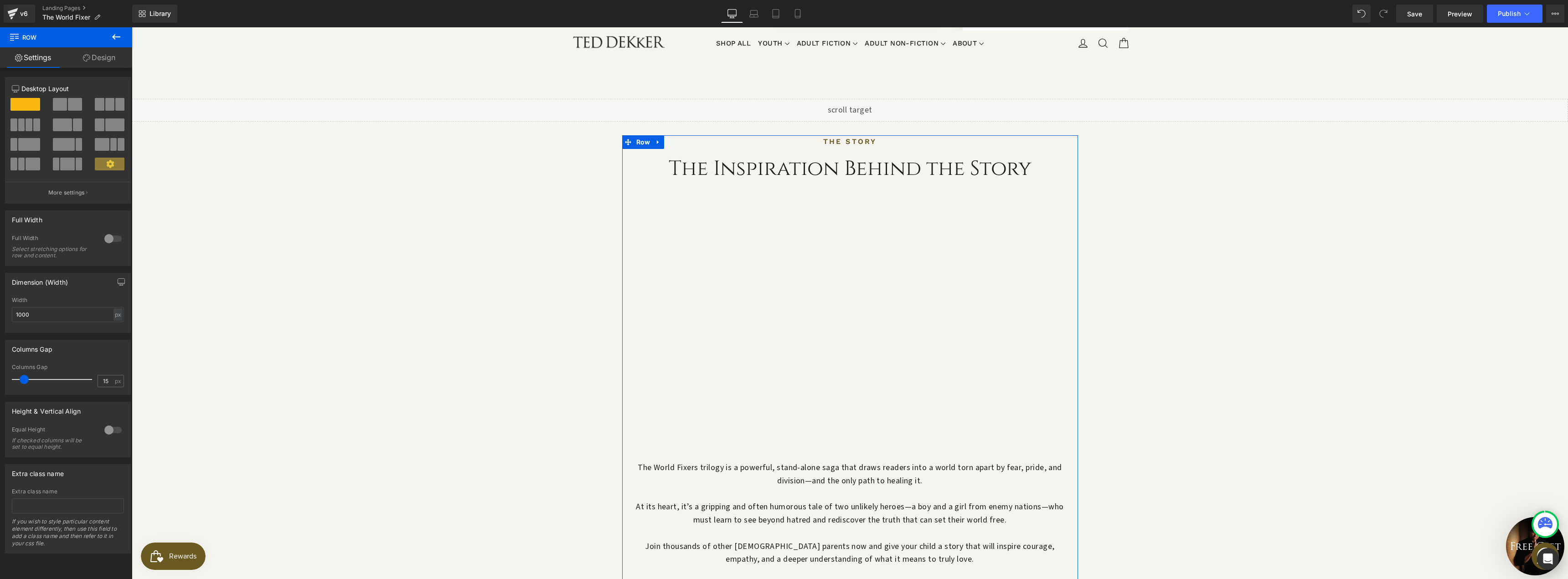
click at [68, 106] on span at bounding box center [75, 104] width 14 height 13
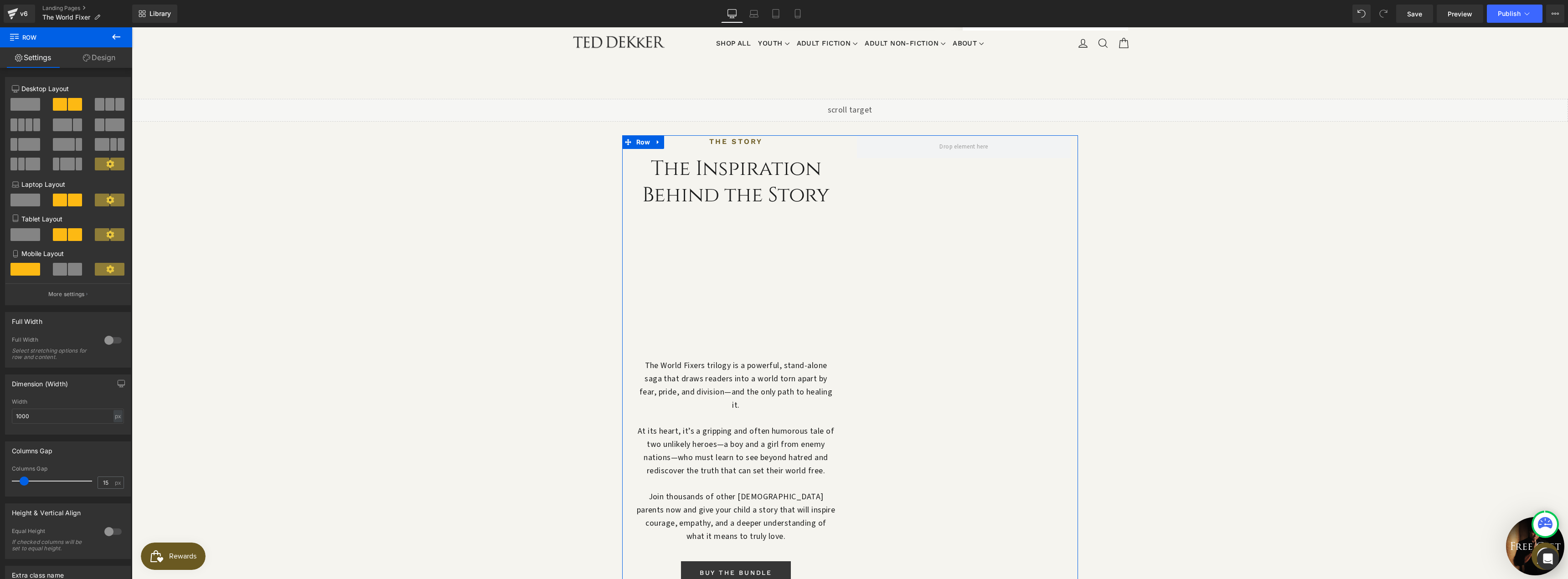
scroll to position [837, 0]
click at [752, 224] on icon at bounding box center [754, 227] width 6 height 7
click at [757, 224] on icon at bounding box center [760, 227] width 6 height 7
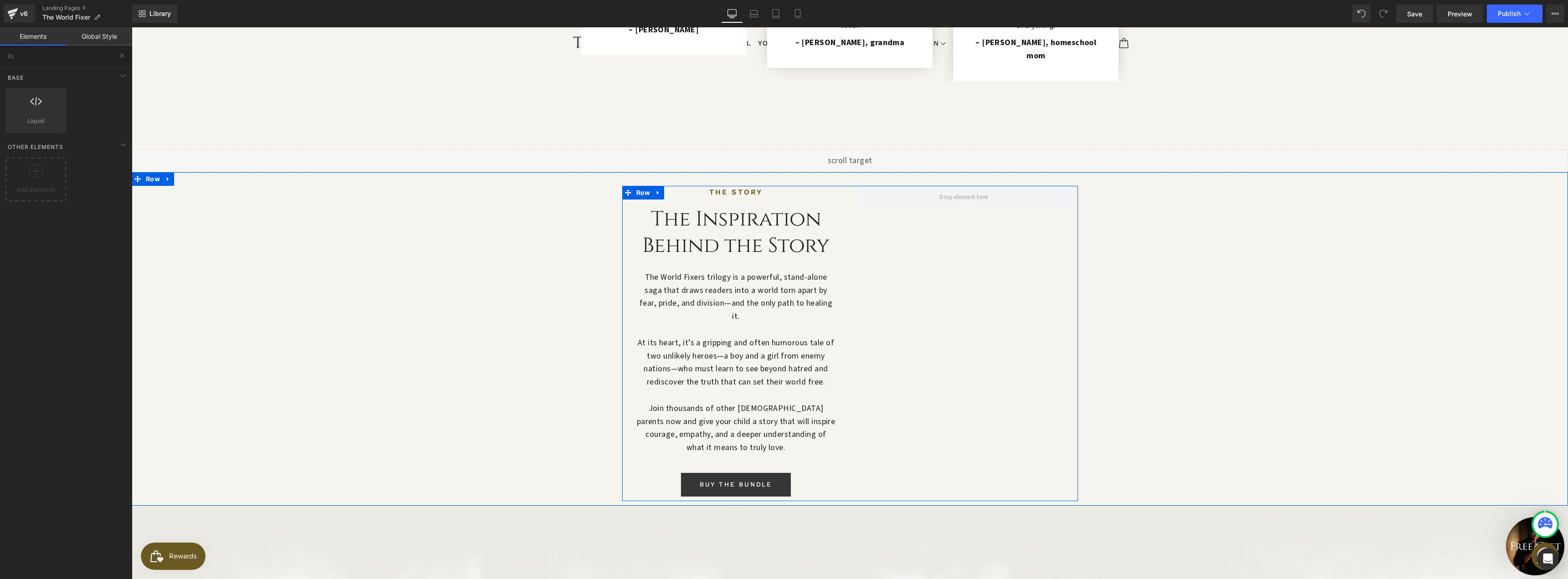
scroll to position [715, 0]
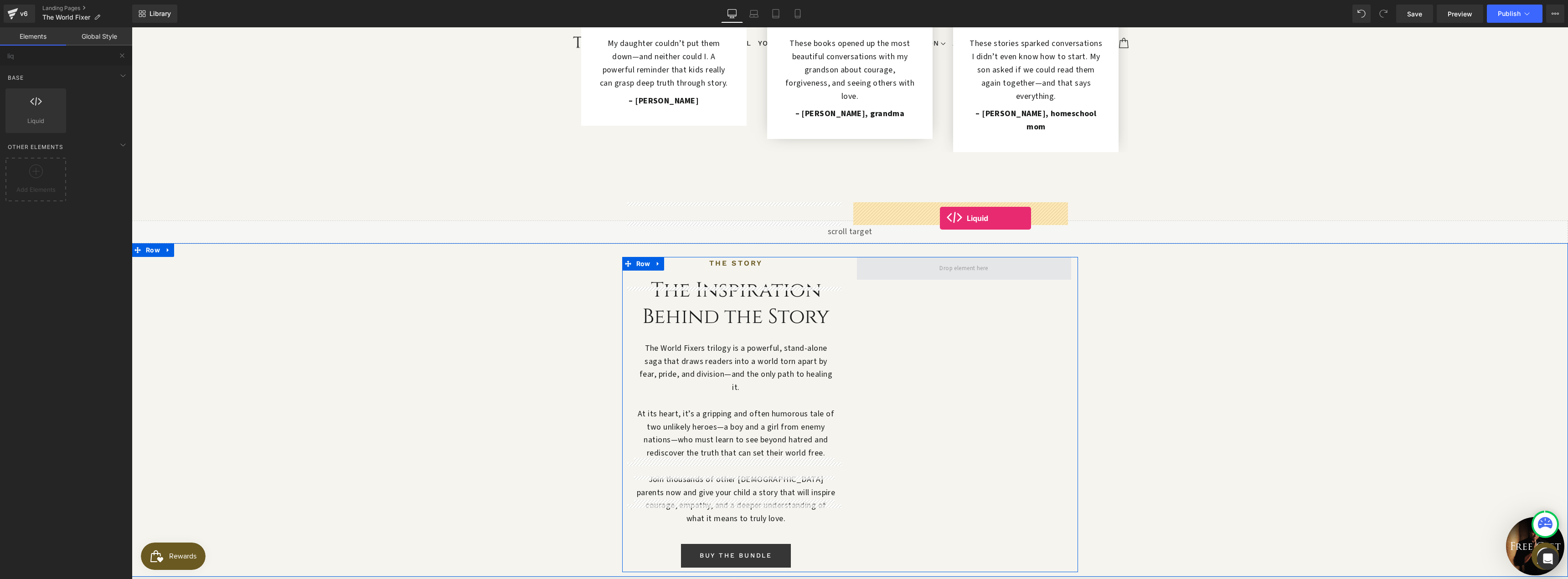
drag, startPoint x: 153, startPoint y: 129, endPoint x: 940, endPoint y: 218, distance: 792.0
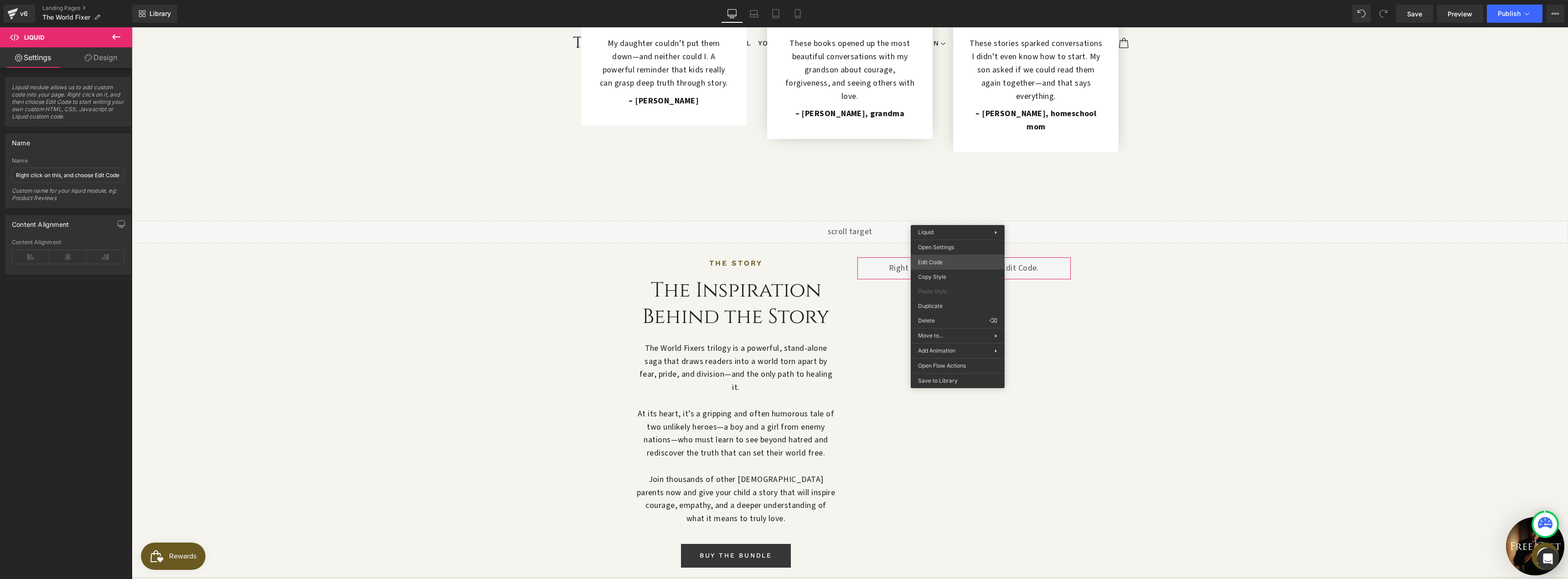
click at [938, 0] on div "Liquid You are previewing how the will restyle your page. You can not edit Elem…" at bounding box center [784, 0] width 1568 height 0
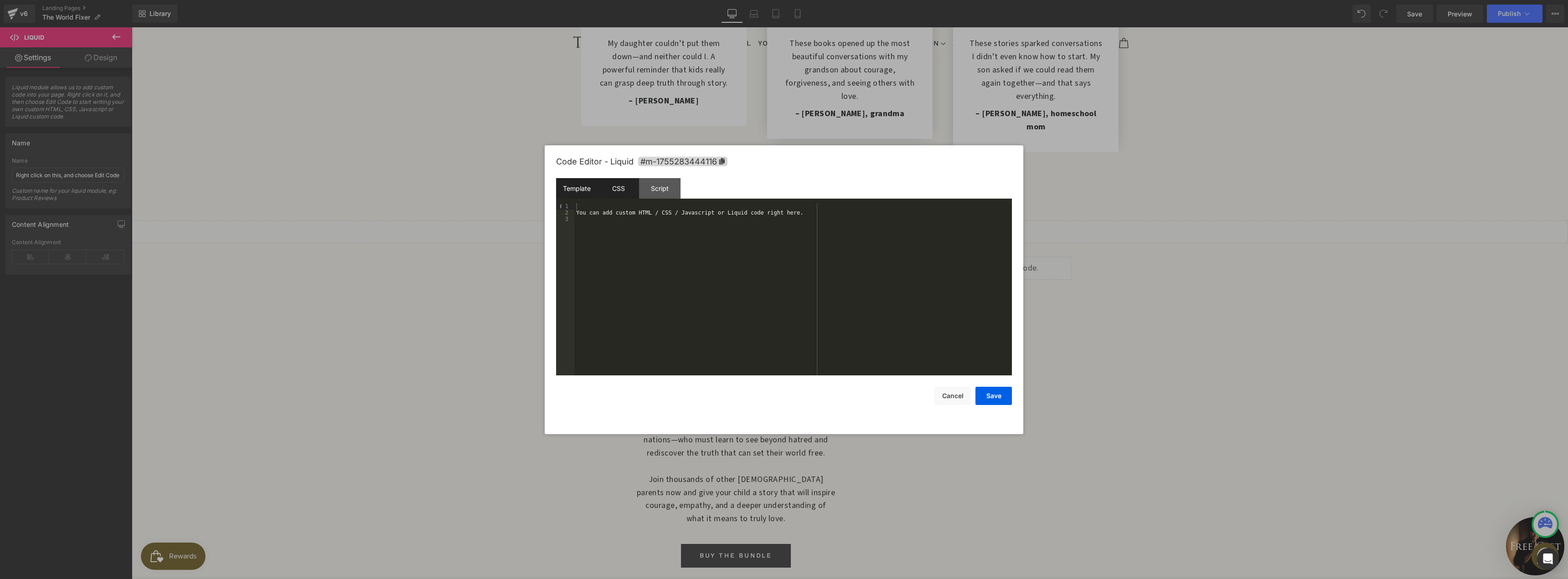
click at [612, 190] on div "CSS" at bounding box center [618, 189] width 41 height 21
drag, startPoint x: 655, startPoint y: 190, endPoint x: 557, endPoint y: 182, distance: 98.3
click at [654, 190] on div "Script" at bounding box center [660, 189] width 41 height 21
click at [569, 187] on div "Template" at bounding box center [577, 189] width 41 height 21
click at [710, 238] on div "You can add custom HTML / CSS / Javascript or Liquid code right here." at bounding box center [793, 296] width 438 height 185
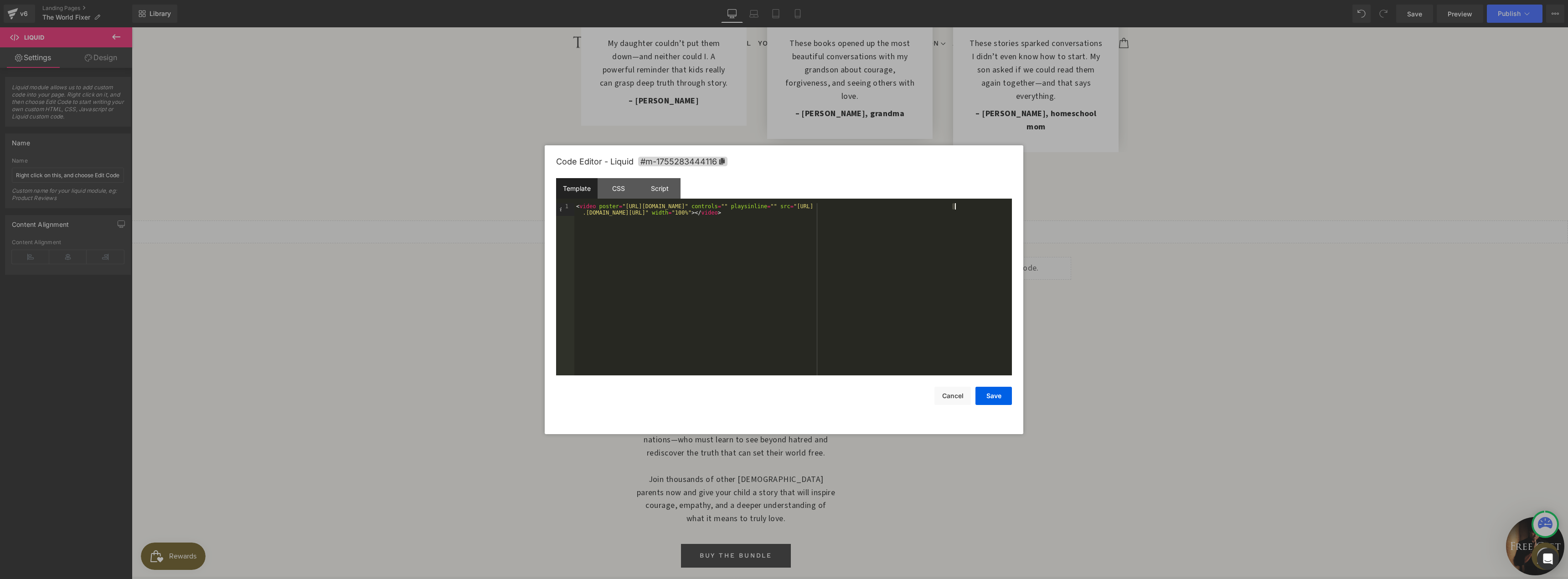
click at [954, 209] on div "< video poster = "https://cdn.shopify.com/s/files/1/1024/9449/files/videothumb.…" at bounding box center [793, 302] width 438 height 198
click at [993, 244] on div "< video poster = "https://cdn.shopify.com/s/files/1/1024/9449/files/videothumb.…" at bounding box center [793, 302] width 438 height 198
drag, startPoint x: 956, startPoint y: 207, endPoint x: 768, endPoint y: 212, distance: 188.1
click at [768, 212] on div "< video poster = "https://cdn.shopify.com/s/files/1/1024/9449/files/videothumb.…" at bounding box center [793, 302] width 438 height 198
click at [992, 397] on button "Save" at bounding box center [994, 396] width 37 height 18
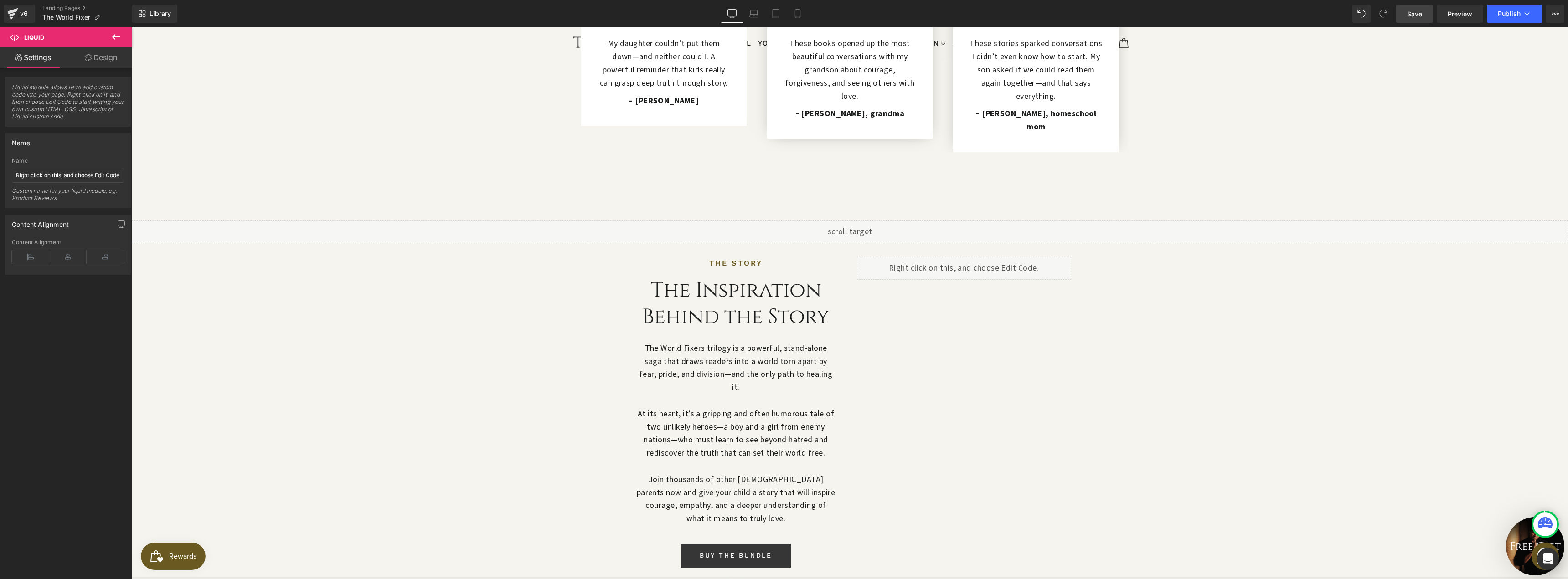
click at [1417, 22] on link "Save" at bounding box center [1415, 13] width 37 height 18
click at [1453, 13] on span "Preview" at bounding box center [1460, 14] width 24 height 10
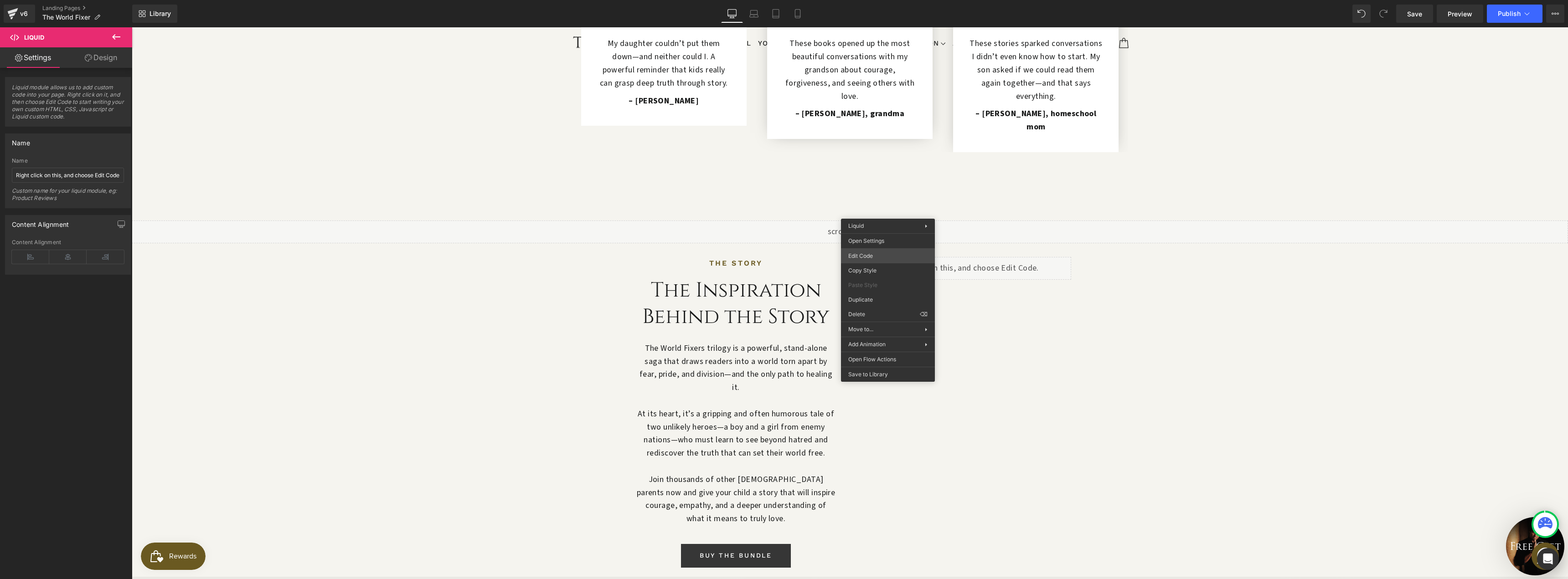
click at [880, 0] on div "Liquid You are previewing how the will restyle your page. You can not edit Elem…" at bounding box center [784, 0] width 1568 height 0
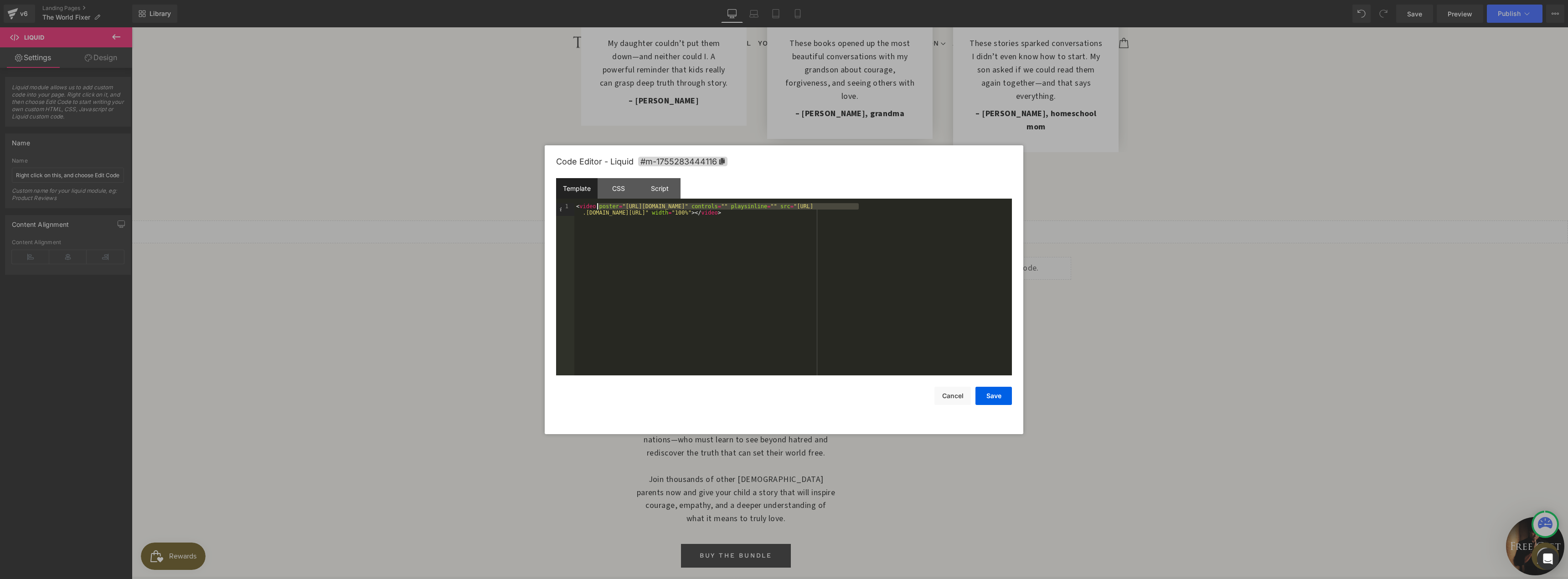
drag, startPoint x: 858, startPoint y: 205, endPoint x: 729, endPoint y: 214, distance: 129.3
click at [598, 206] on div "< video poster = "https://cdn.shopify.com/s/files/1/1024/9449/files/videothumb.…" at bounding box center [793, 302] width 438 height 198
click at [993, 402] on button "Save" at bounding box center [994, 396] width 37 height 18
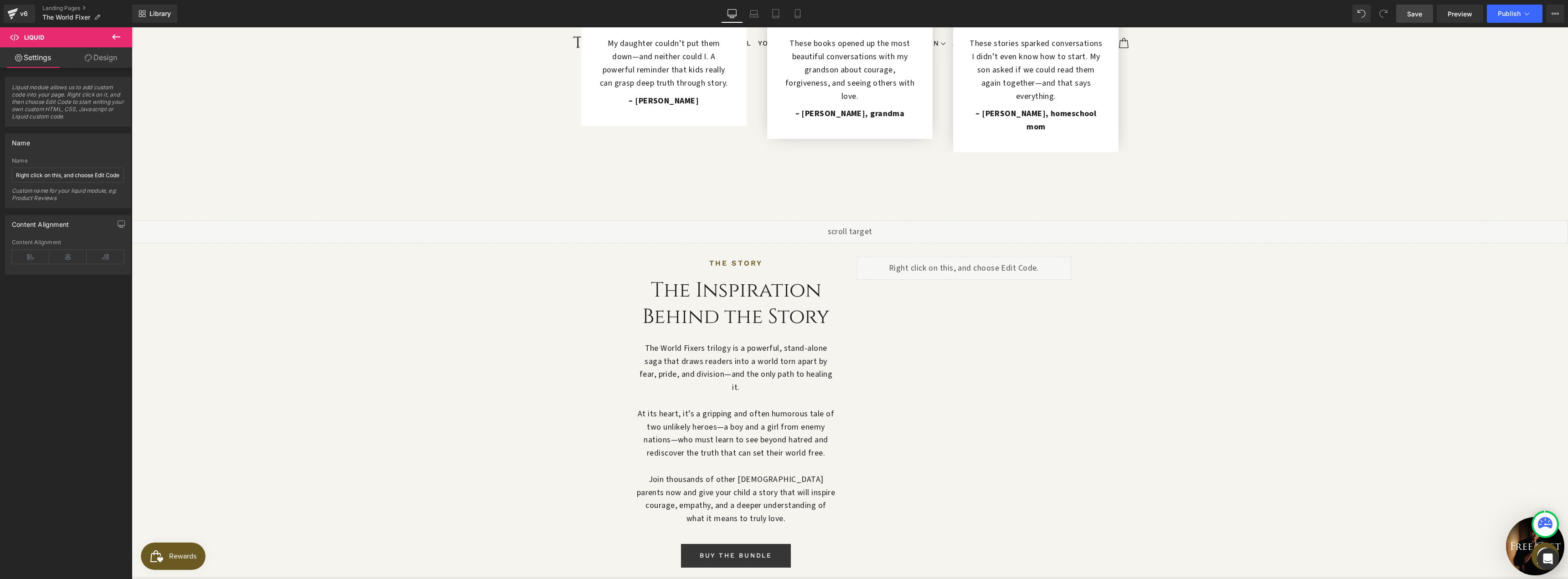
click at [1414, 19] on link "Save" at bounding box center [1415, 13] width 37 height 18
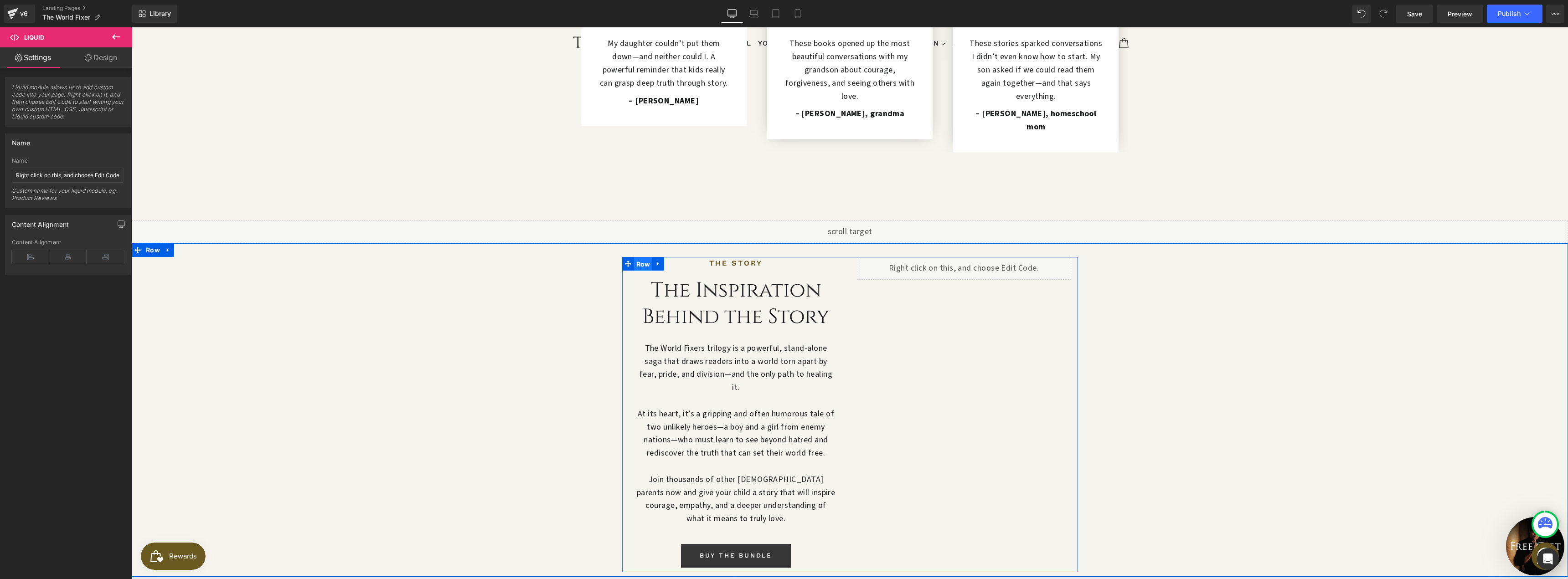
click at [641, 257] on span "Row" at bounding box center [643, 264] width 19 height 13
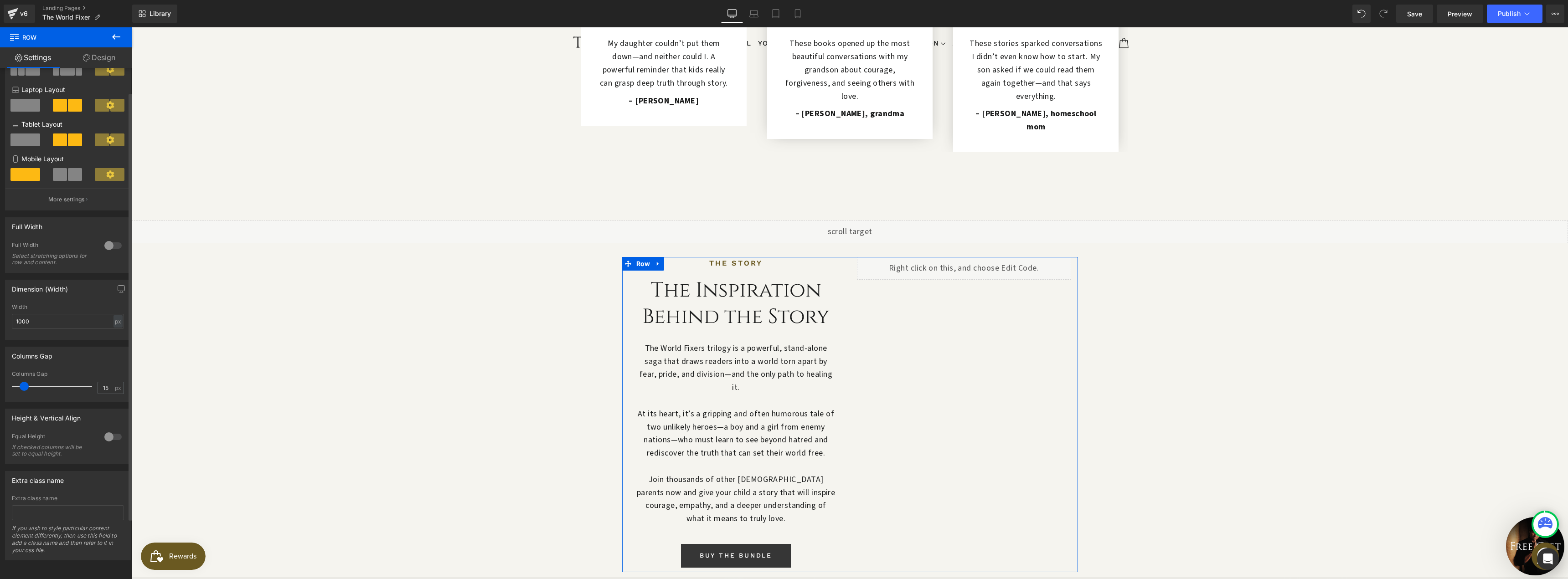
scroll to position [102, 0]
drag, startPoint x: 106, startPoint y: 431, endPoint x: 99, endPoint y: 435, distance: 8.1
click at [106, 431] on div at bounding box center [113, 437] width 22 height 15
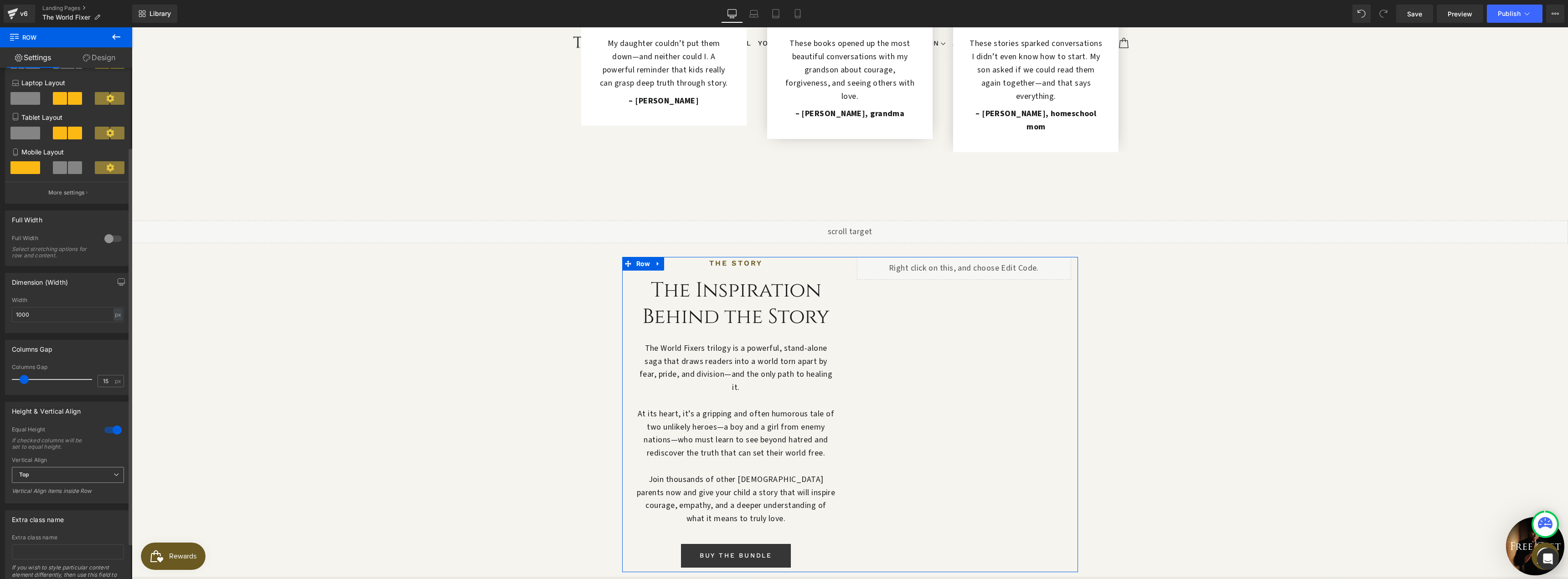
click at [54, 471] on span "Top" at bounding box center [68, 475] width 112 height 16
click at [48, 502] on li "Middle" at bounding box center [66, 504] width 108 height 13
click at [1433, 10] on link "Save" at bounding box center [1415, 13] width 37 height 18
